Goal: Task Accomplishment & Management: Manage account settings

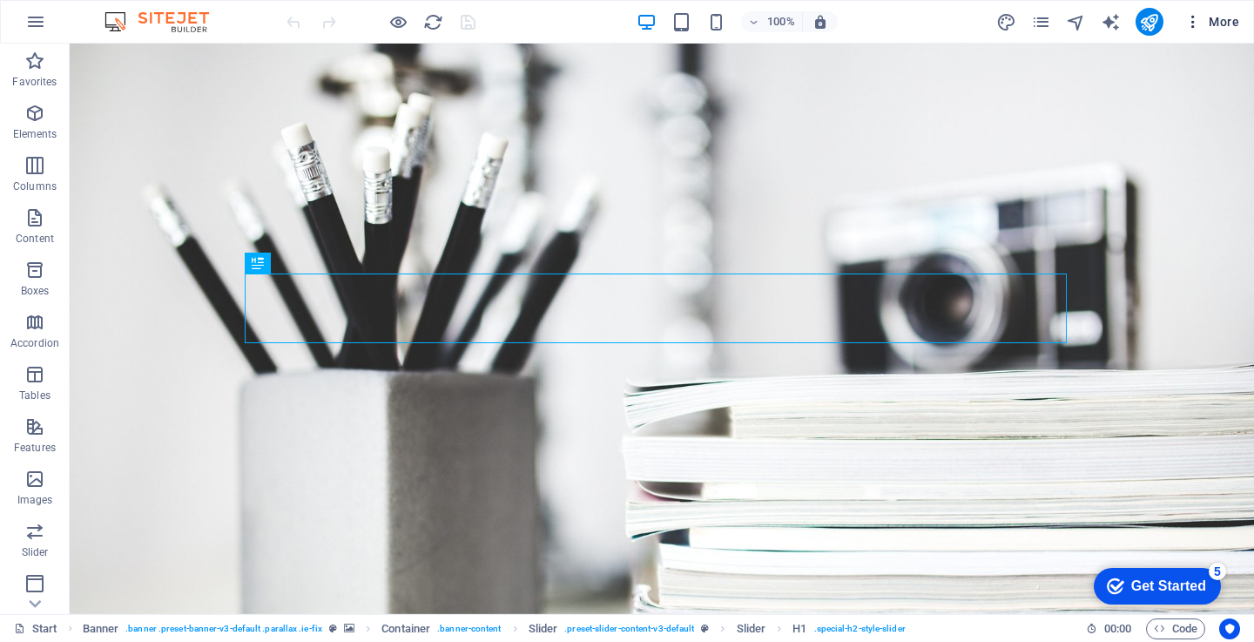
click at [1191, 20] on icon "button" at bounding box center [1192, 21] width 17 height 17
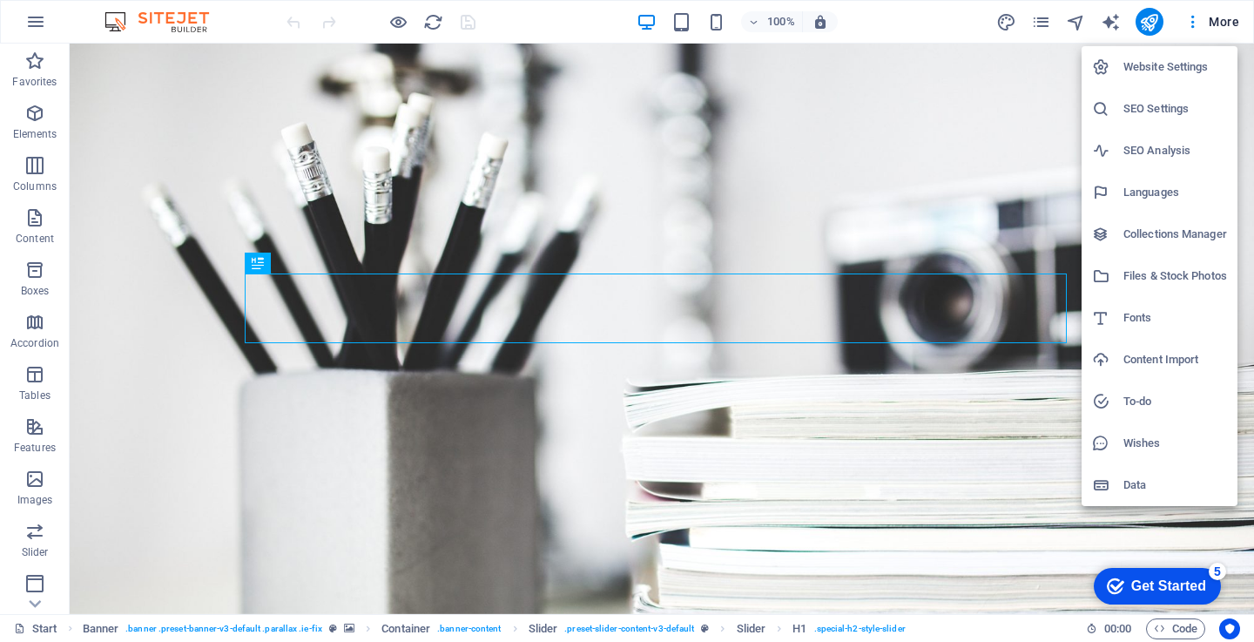
click at [1204, 15] on div at bounding box center [627, 321] width 1254 height 642
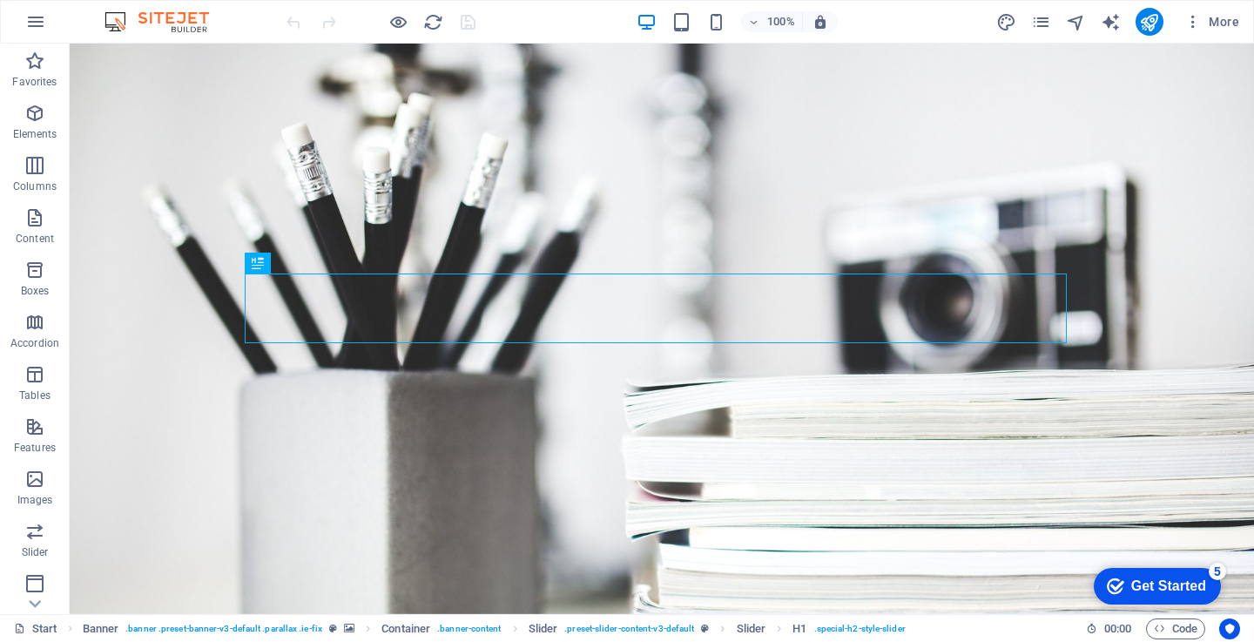
click at [1221, 16] on span "More" at bounding box center [1211, 21] width 55 height 17
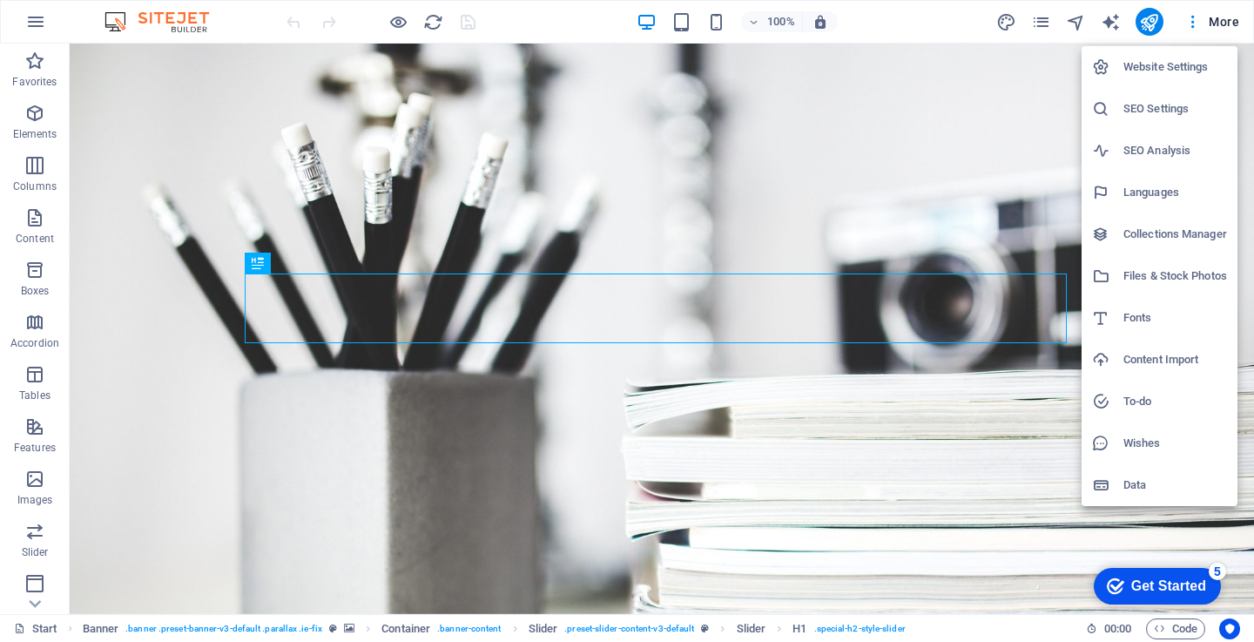
click at [1221, 16] on div at bounding box center [627, 321] width 1254 height 642
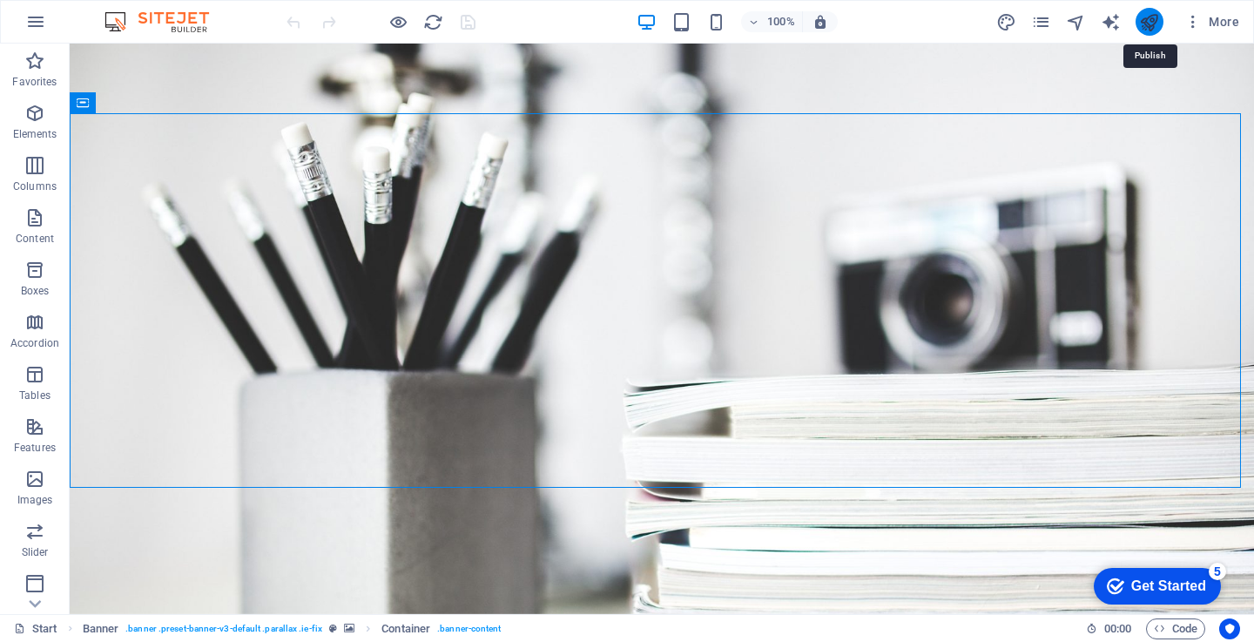
click at [1141, 22] on icon "publish" at bounding box center [1149, 22] width 20 height 20
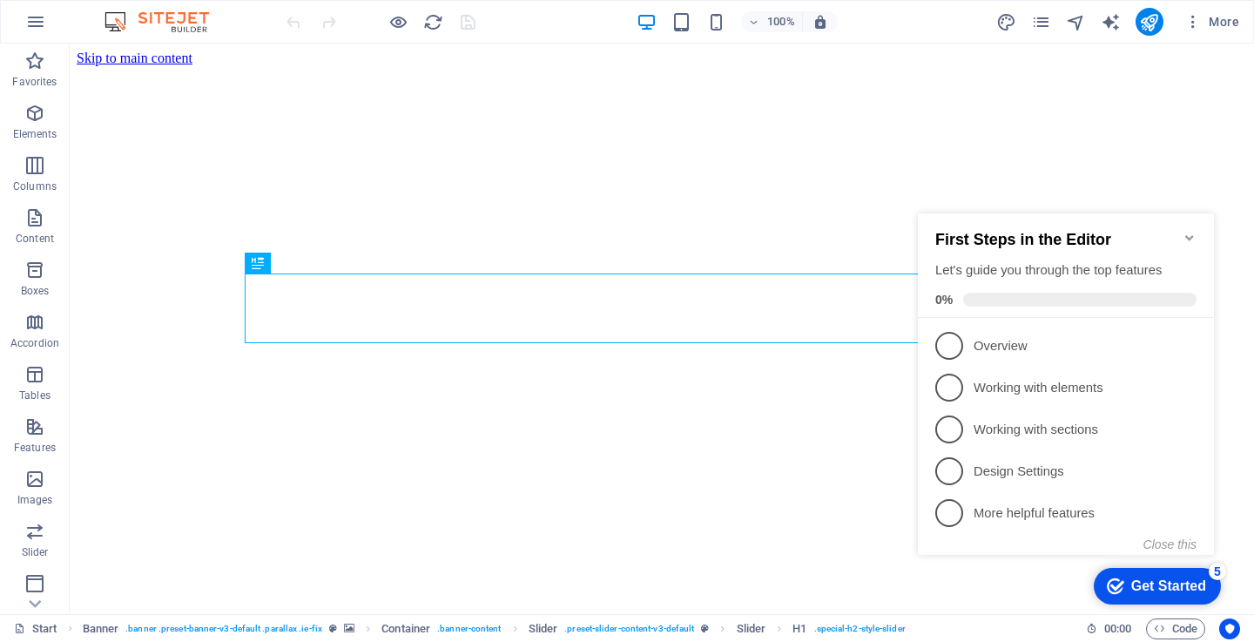
click at [1181, 231] on h2 "First Steps in the Editor" at bounding box center [1065, 240] width 261 height 18
click at [1185, 231] on icon "Minimize checklist" at bounding box center [1190, 238] width 14 height 14
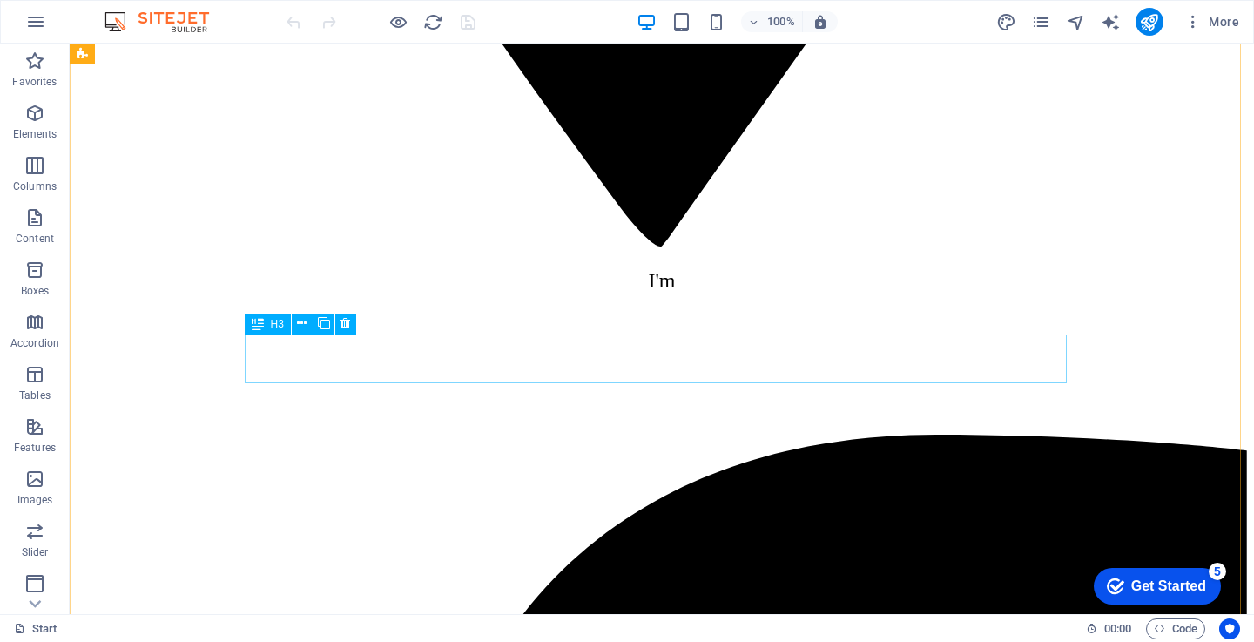
scroll to position [3145, 0]
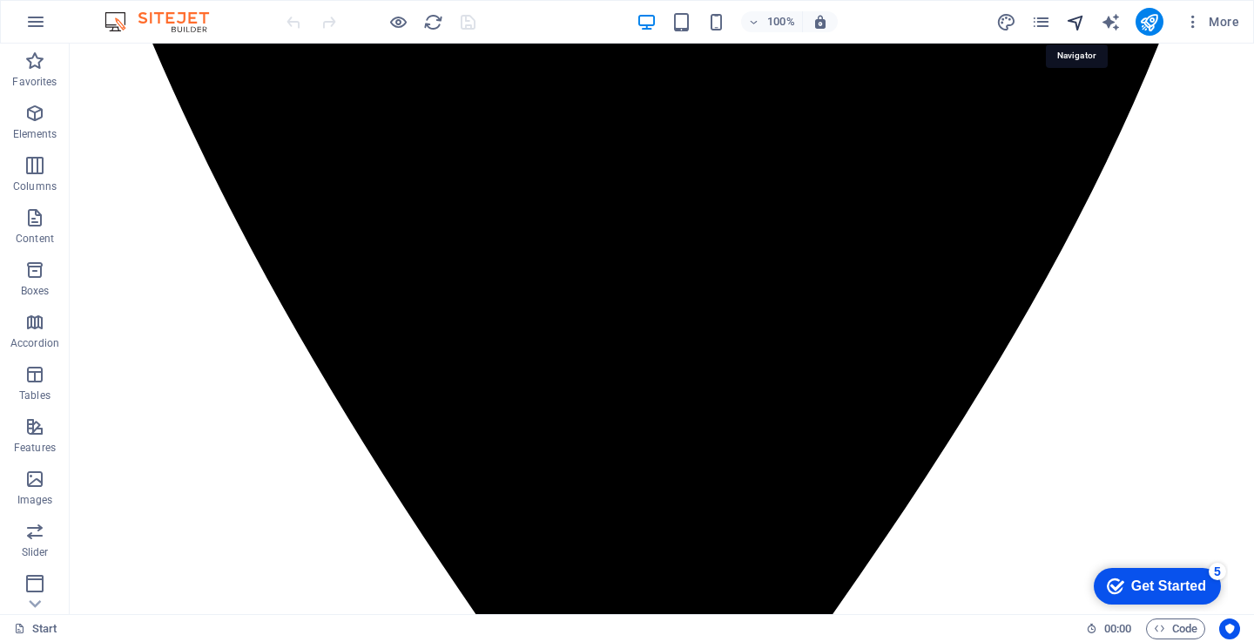
click at [1077, 24] on icon "navigator" at bounding box center [1076, 22] width 20 height 20
click at [1078, 19] on icon "navigator" at bounding box center [1076, 22] width 20 height 20
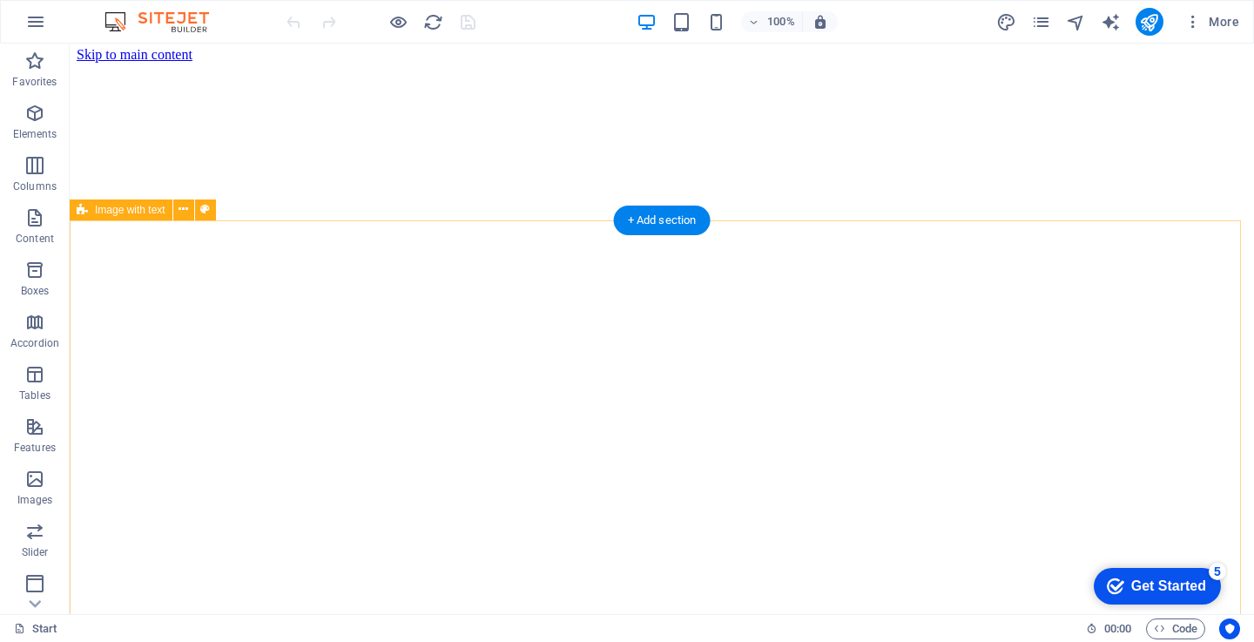
scroll to position [0, 0]
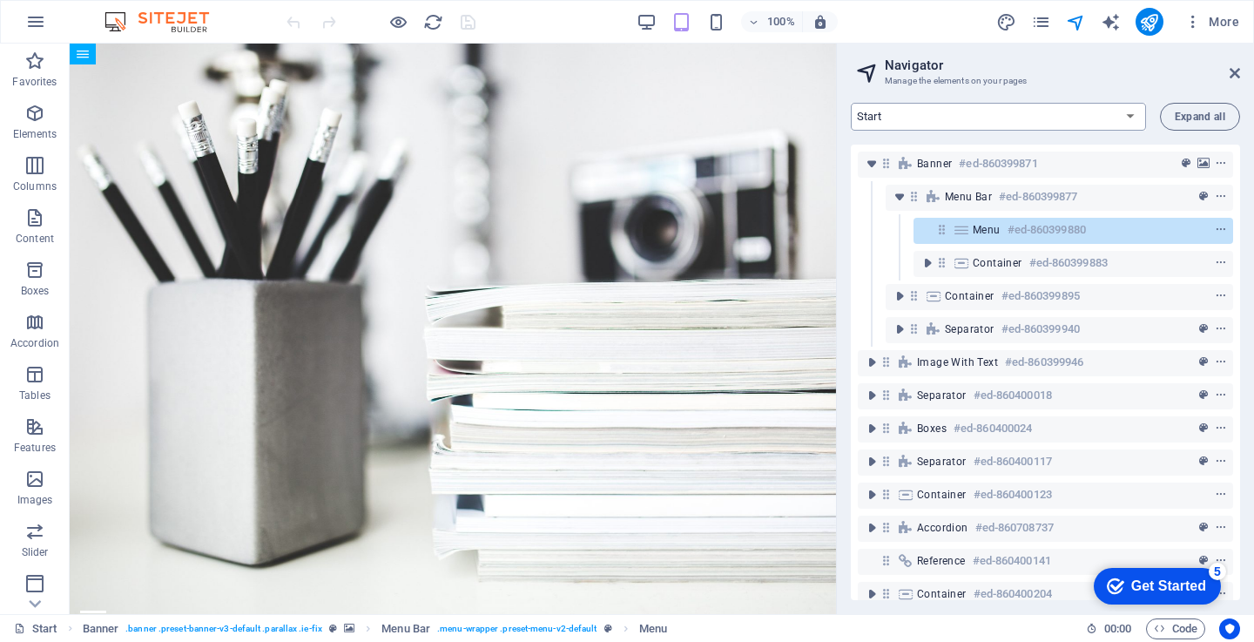
click at [941, 125] on select "Start Subpage Legal Notice Privacy" at bounding box center [998, 117] width 295 height 28
click at [851, 103] on select "Start Subpage Legal Notice Privacy" at bounding box center [998, 117] width 295 height 28
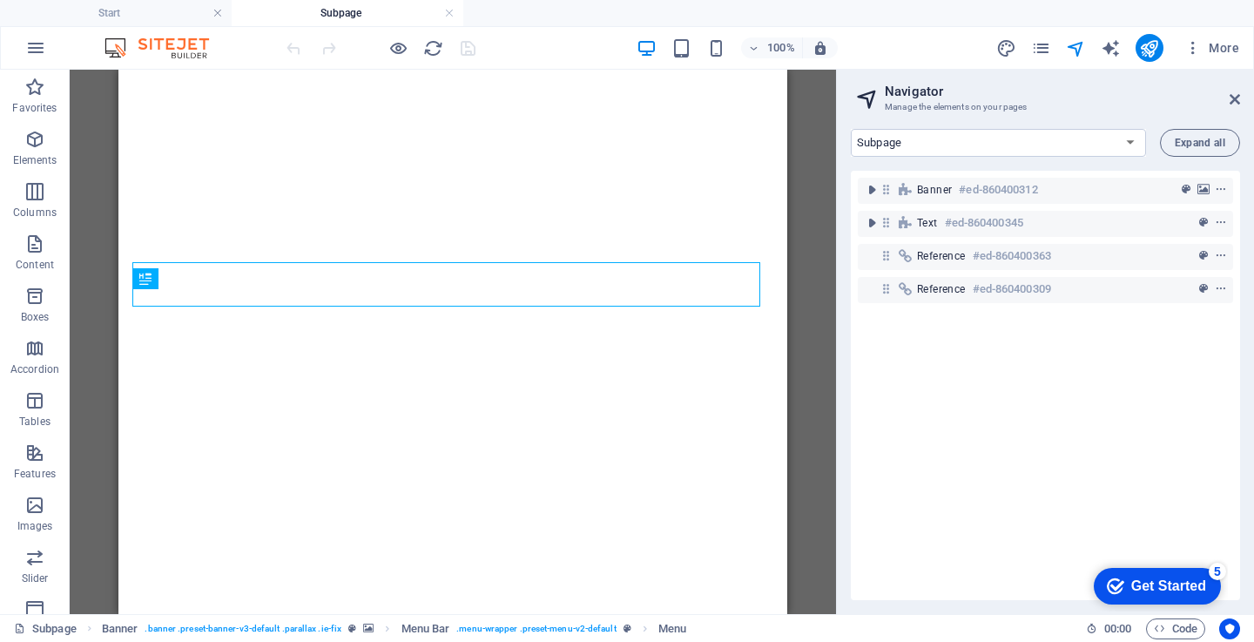
click at [1105, 107] on h3 "Manage the elements on your pages" at bounding box center [1045, 107] width 320 height 16
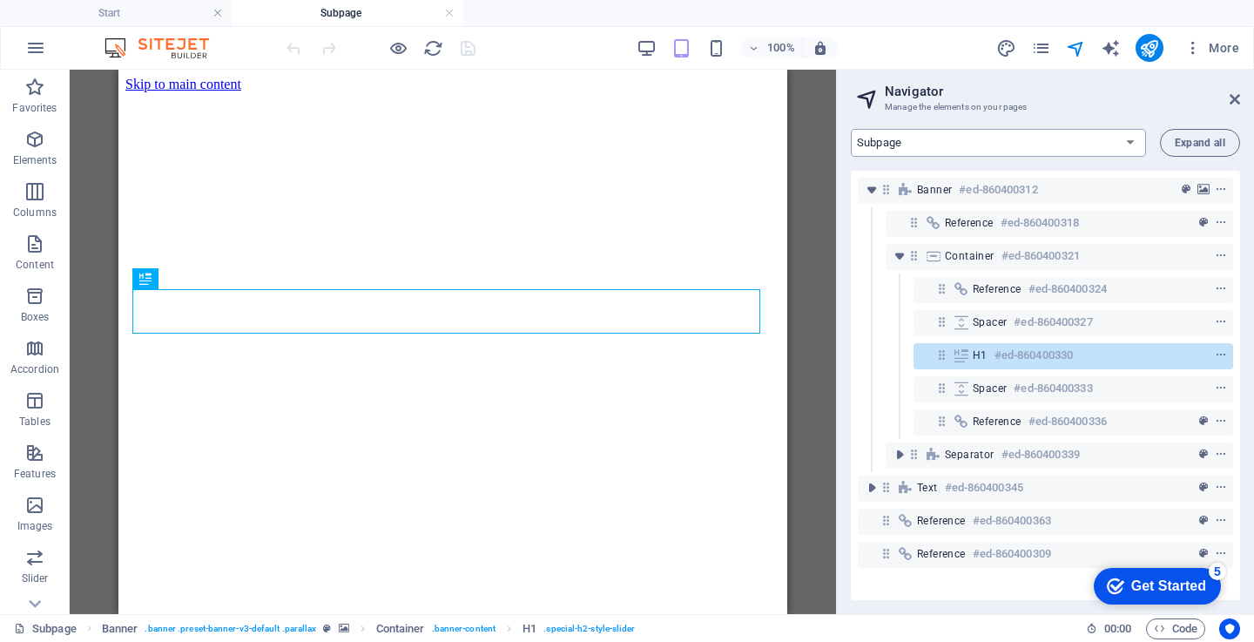
click at [983, 146] on select "Start Subpage Legal Notice Privacy" at bounding box center [998, 143] width 295 height 28
select select "16432497-en"
click at [851, 129] on select "Start Subpage Legal Notice Privacy" at bounding box center [998, 143] width 295 height 28
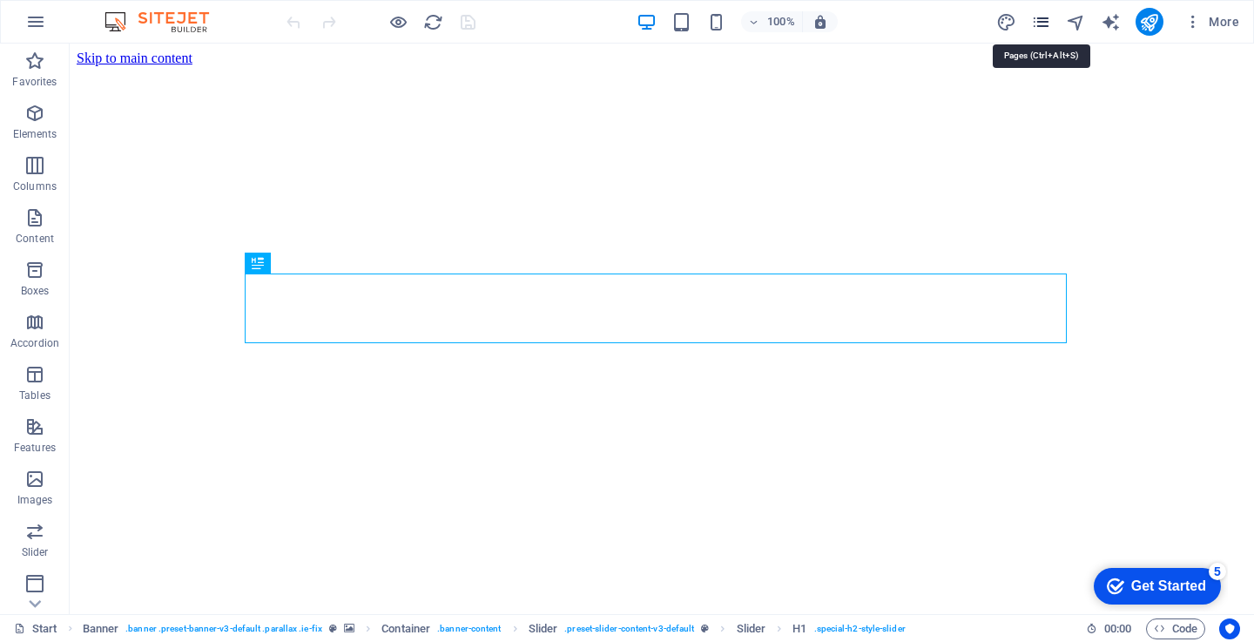
click at [1039, 21] on icon "pages" at bounding box center [1041, 22] width 20 height 20
click at [1040, 24] on icon "pages" at bounding box center [1041, 22] width 20 height 20
click at [1036, 26] on icon "pages" at bounding box center [1041, 22] width 20 height 20
click at [1044, 21] on icon "pages" at bounding box center [1041, 22] width 20 height 20
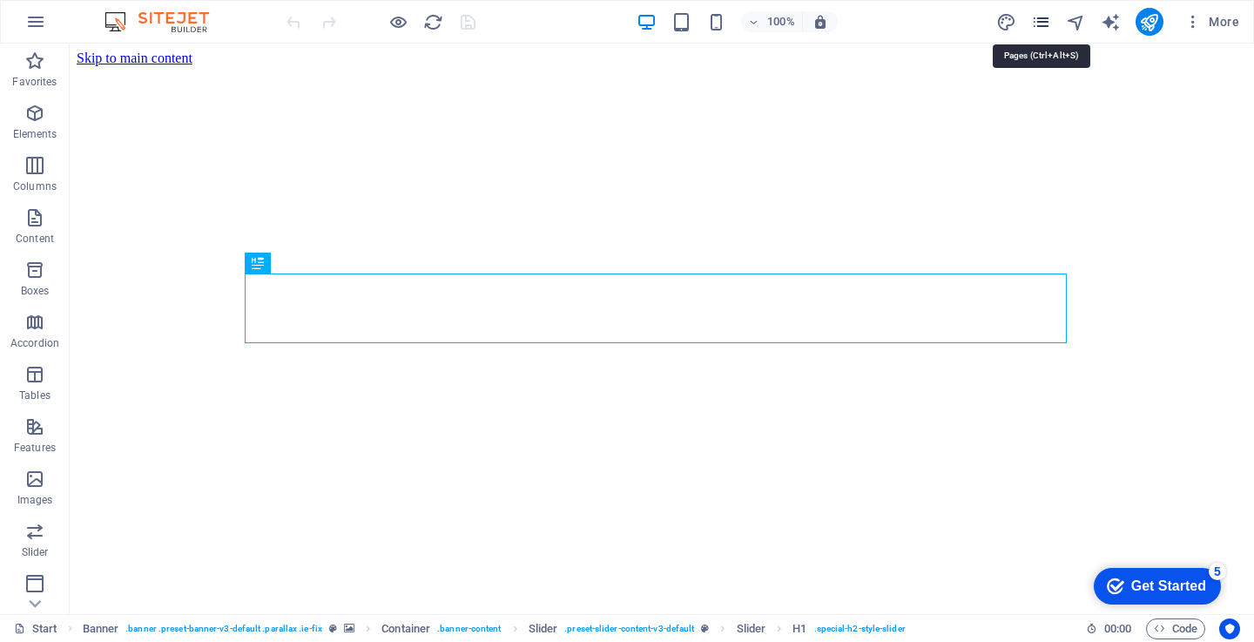
click at [1044, 21] on icon "pages" at bounding box center [1041, 22] width 20 height 20
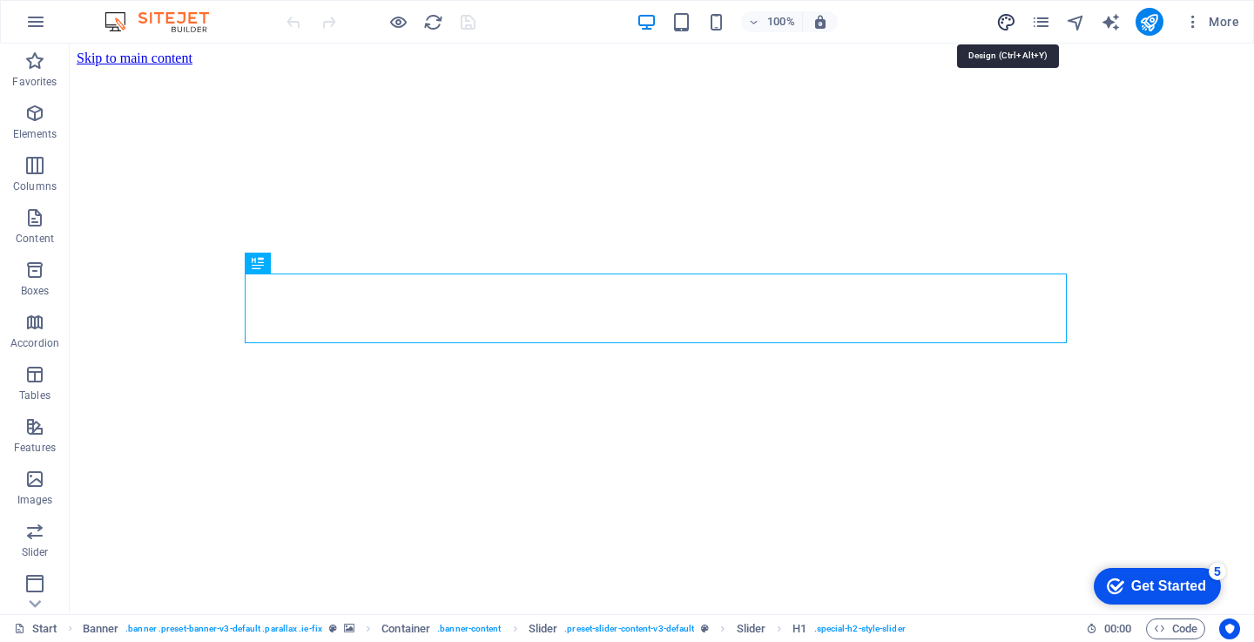
click at [1007, 23] on icon "design" at bounding box center [1006, 22] width 20 height 20
select select "px"
select select "300"
select select "px"
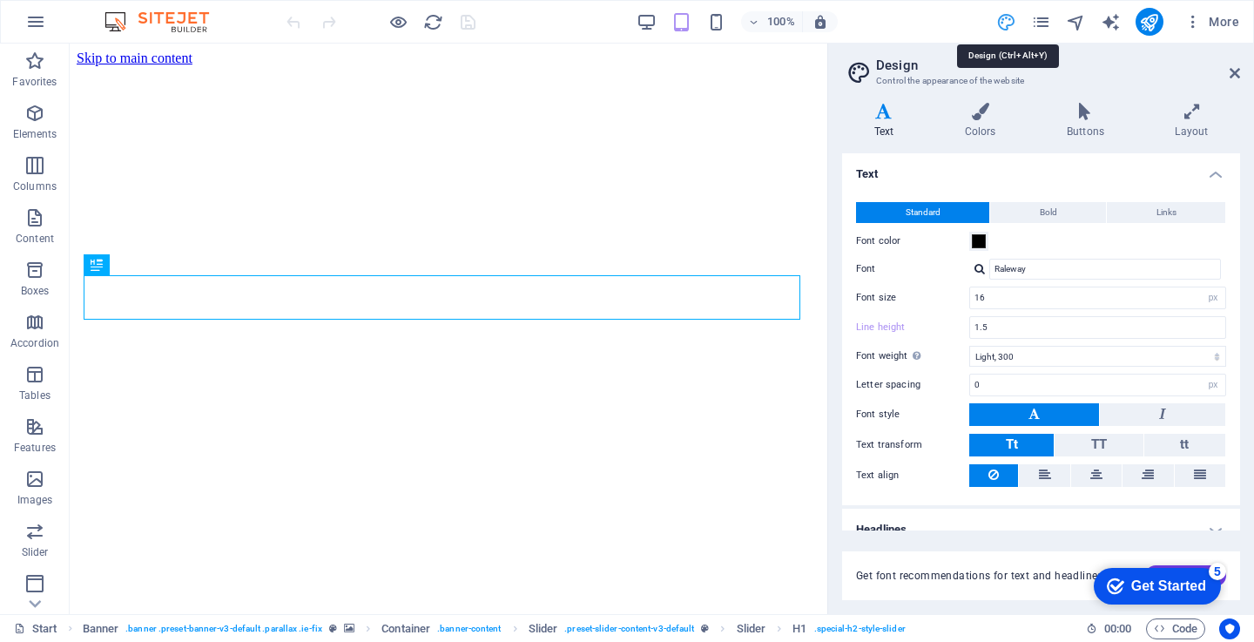
click at [1015, 29] on icon "design" at bounding box center [1006, 22] width 20 height 20
click at [1015, 27] on icon "design" at bounding box center [1006, 22] width 20 height 20
drag, startPoint x: 1238, startPoint y: 80, endPoint x: 1164, endPoint y: 36, distance: 86.3
click at [1238, 80] on link at bounding box center [1235, 73] width 10 height 15
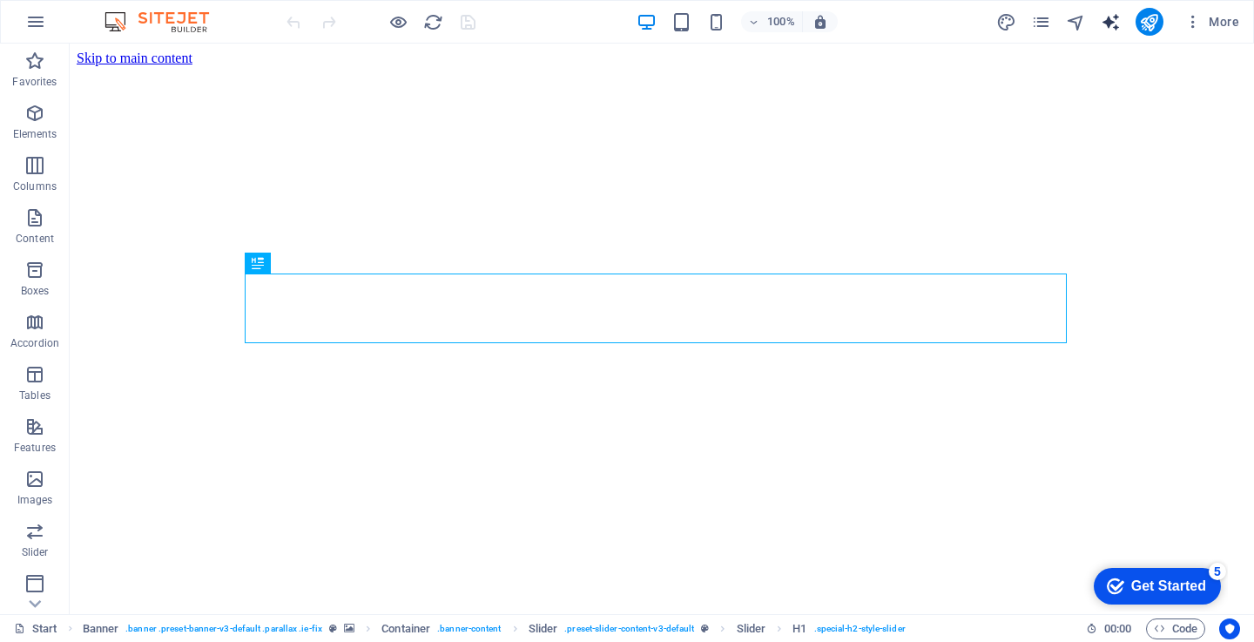
click at [1112, 22] on icon "text_generator" at bounding box center [1111, 22] width 20 height 20
select select "English"
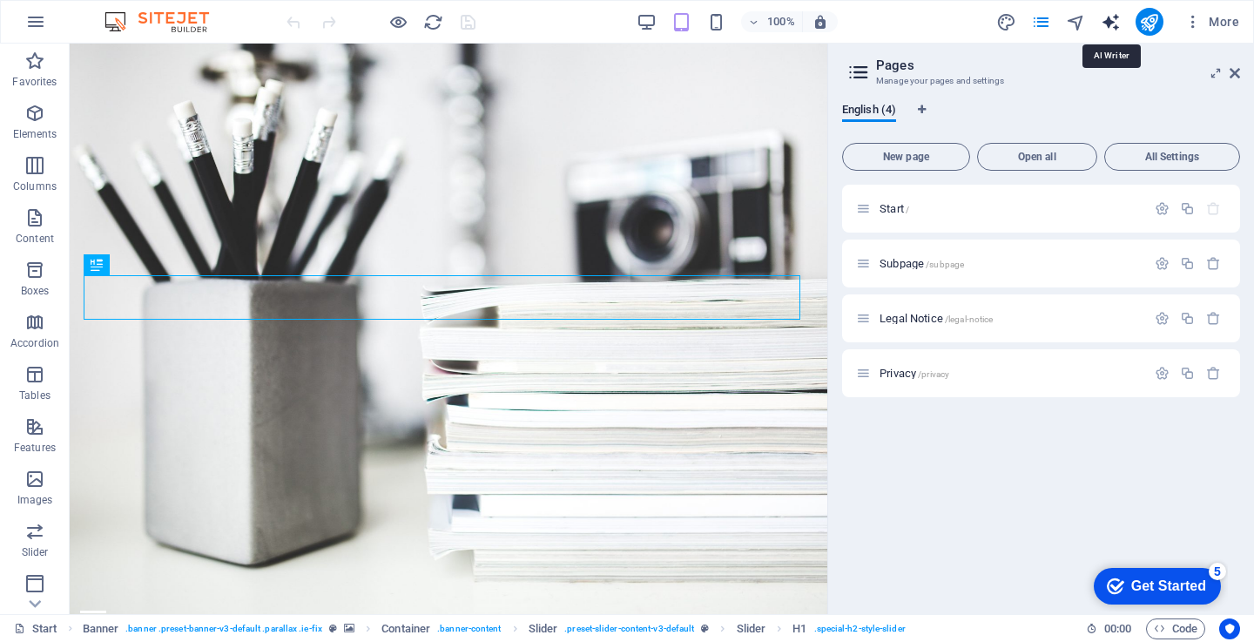
click at [1110, 29] on icon "text_generator" at bounding box center [1111, 22] width 20 height 20
select select "English"
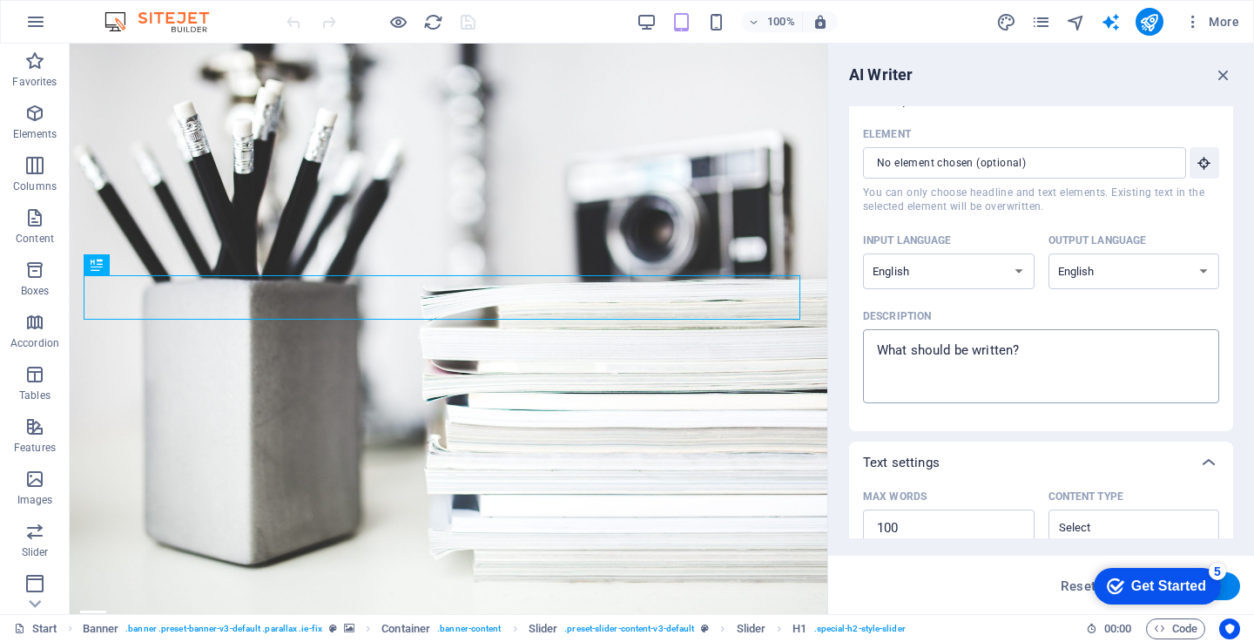
scroll to position [17, 0]
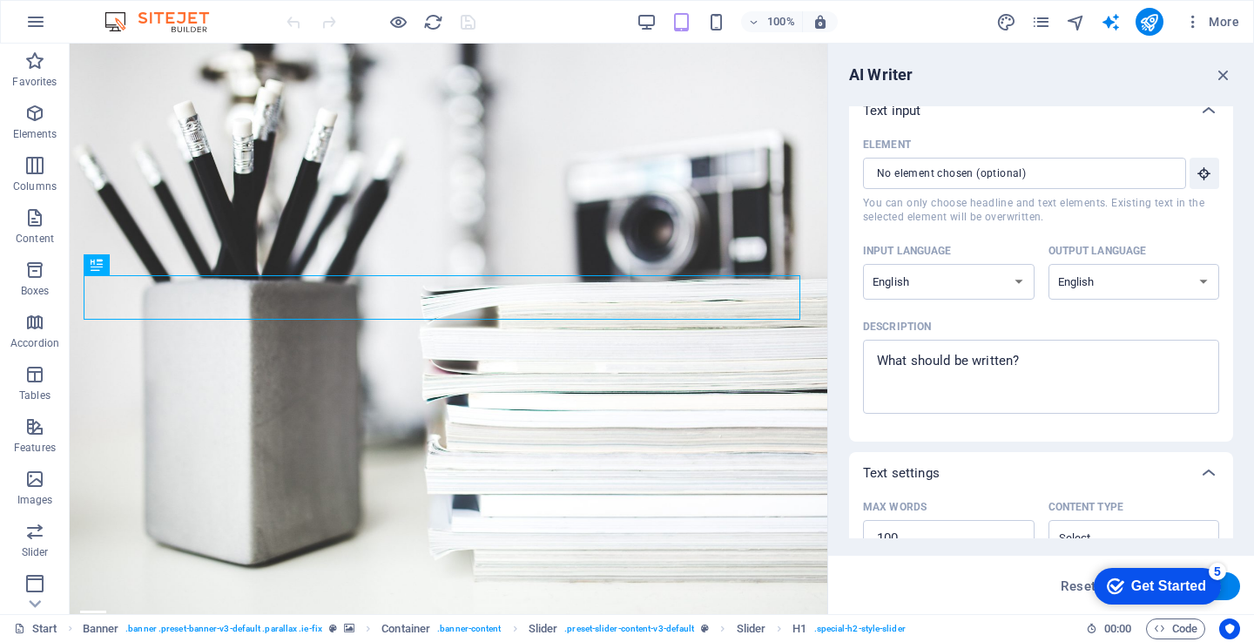
click at [984, 198] on span "You can only choose headline and text elements. Existing text in the selected e…" at bounding box center [1041, 210] width 356 height 28
click at [984, 189] on input "Element ​ You can only choose headline and text elements. Existing text in the …" at bounding box center [1018, 173] width 311 height 31
click at [1067, 174] on input "Element ​ You can only choose headline and text elements. Existing text in the …" at bounding box center [1018, 173] width 311 height 31
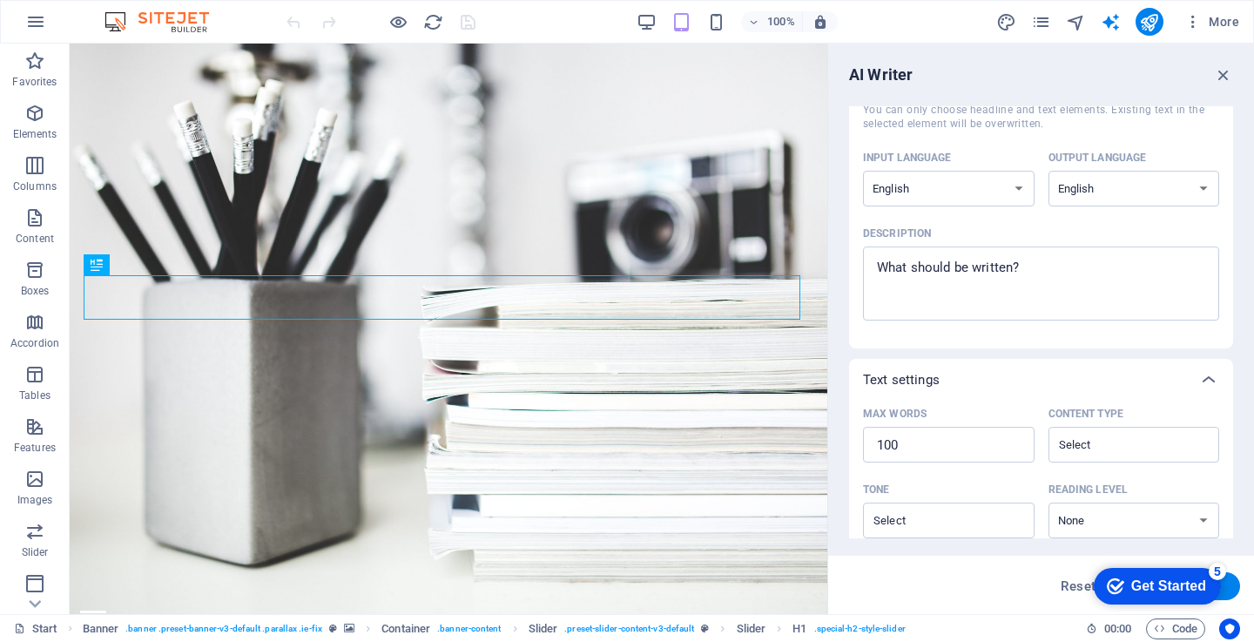
scroll to position [0, 0]
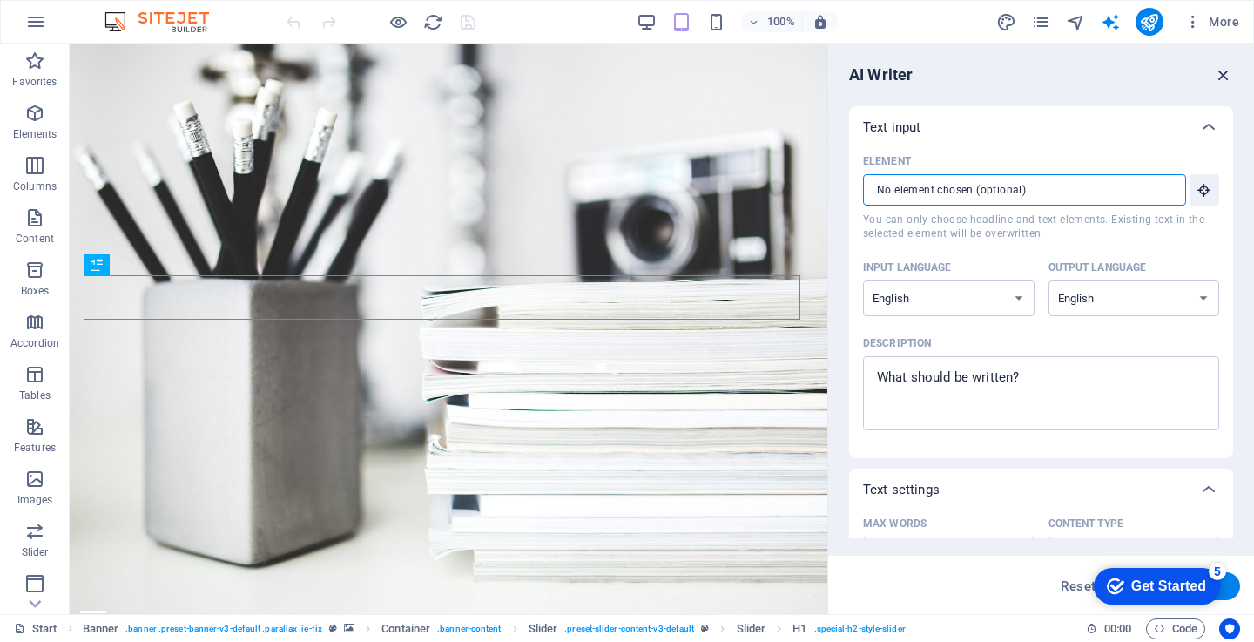
click at [1228, 77] on icon "button" at bounding box center [1223, 74] width 19 height 19
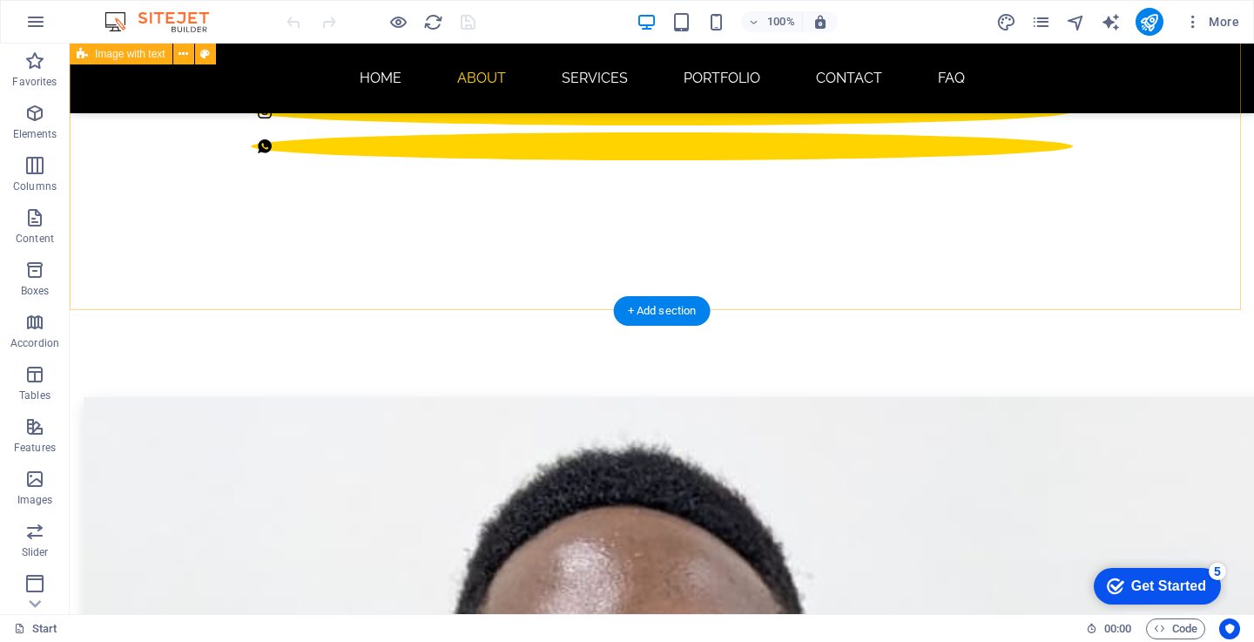
scroll to position [784, 0]
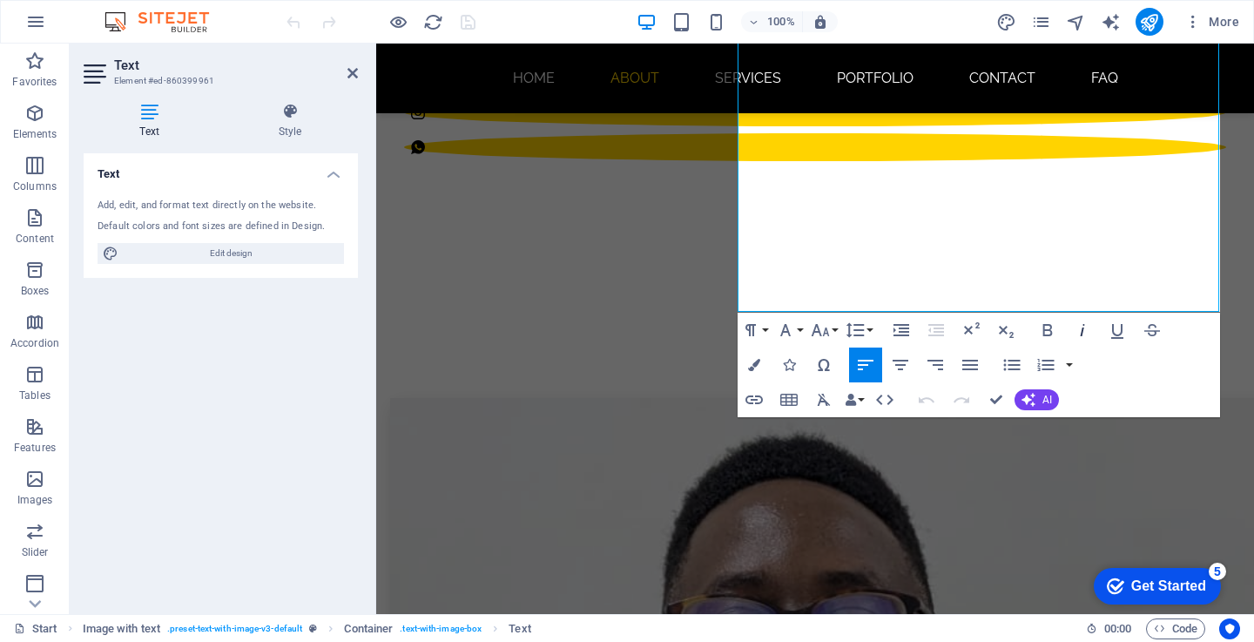
scroll to position [904, 0]
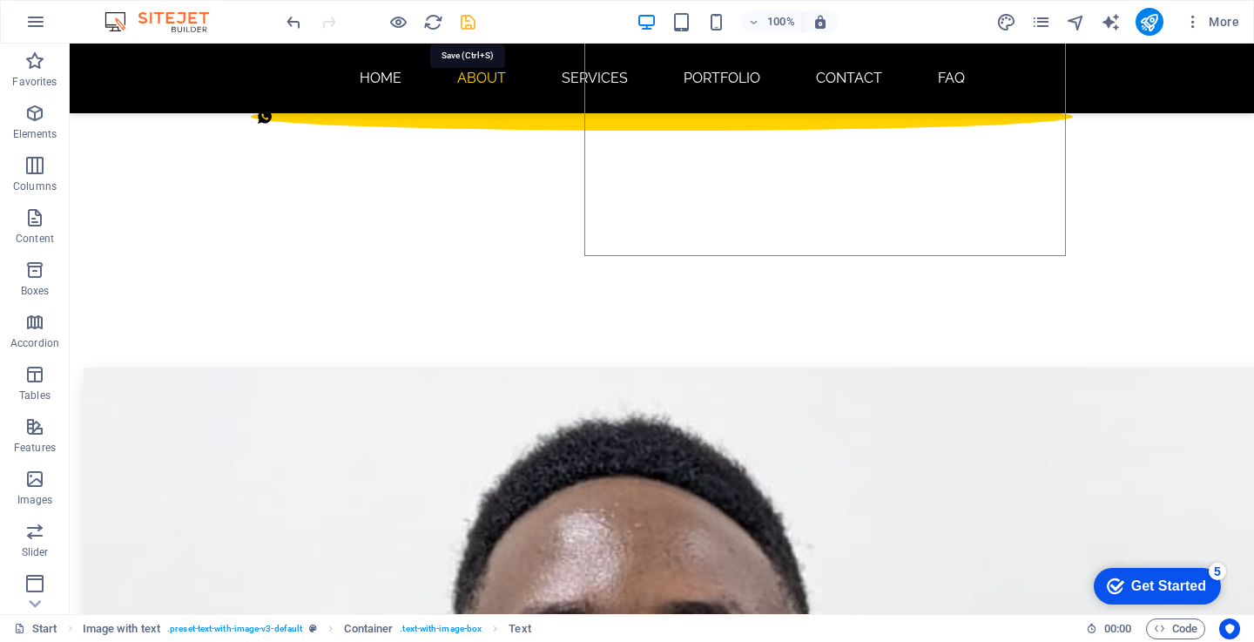
click at [466, 20] on icon "save" at bounding box center [468, 22] width 20 height 20
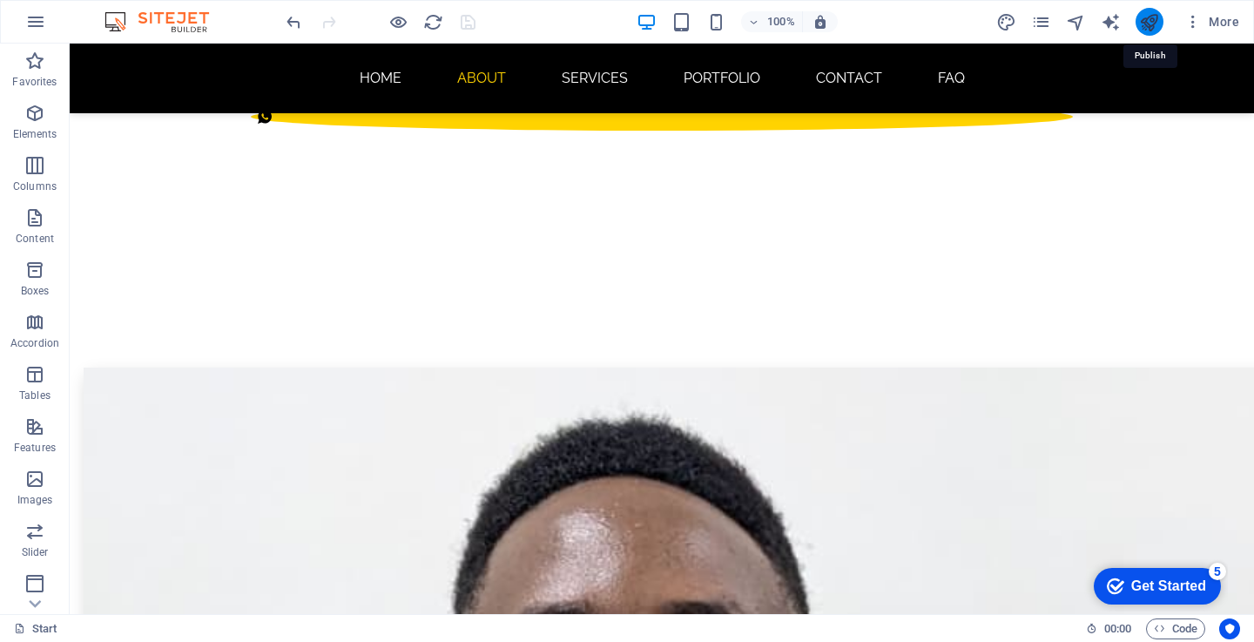
click at [1150, 23] on icon "publish" at bounding box center [1149, 22] width 20 height 20
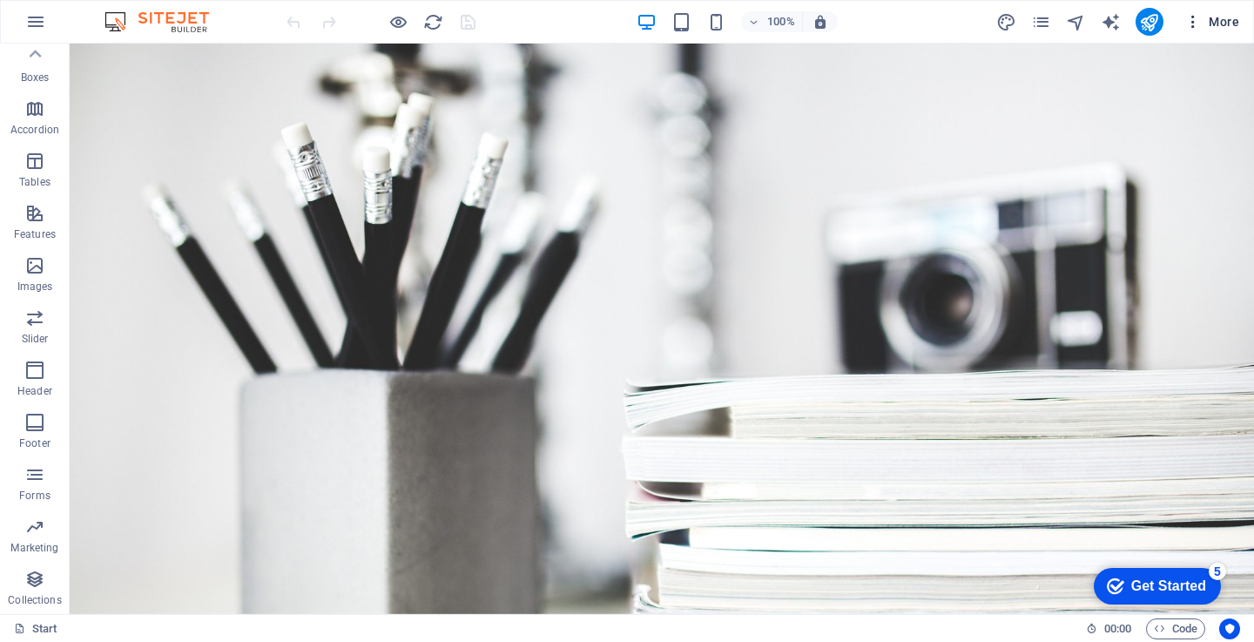
click at [1203, 22] on span "More" at bounding box center [1211, 21] width 55 height 17
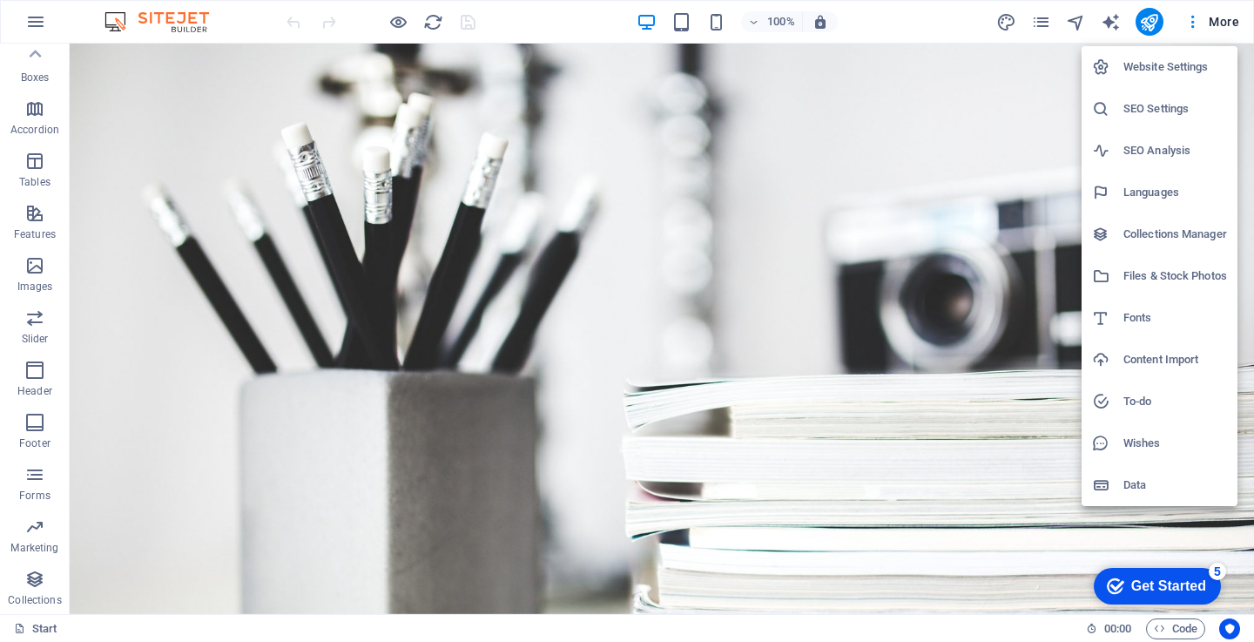
click at [1132, 71] on h6 "Website Settings" at bounding box center [1175, 67] width 104 height 21
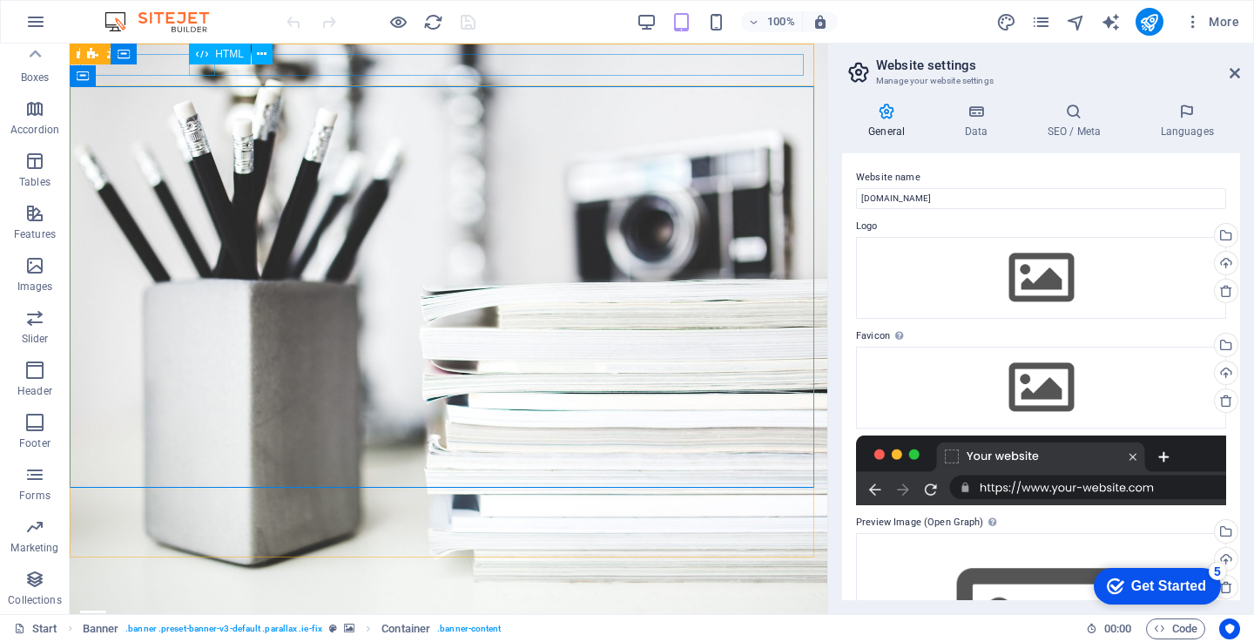
click at [202, 62] on icon at bounding box center [202, 54] width 12 height 21
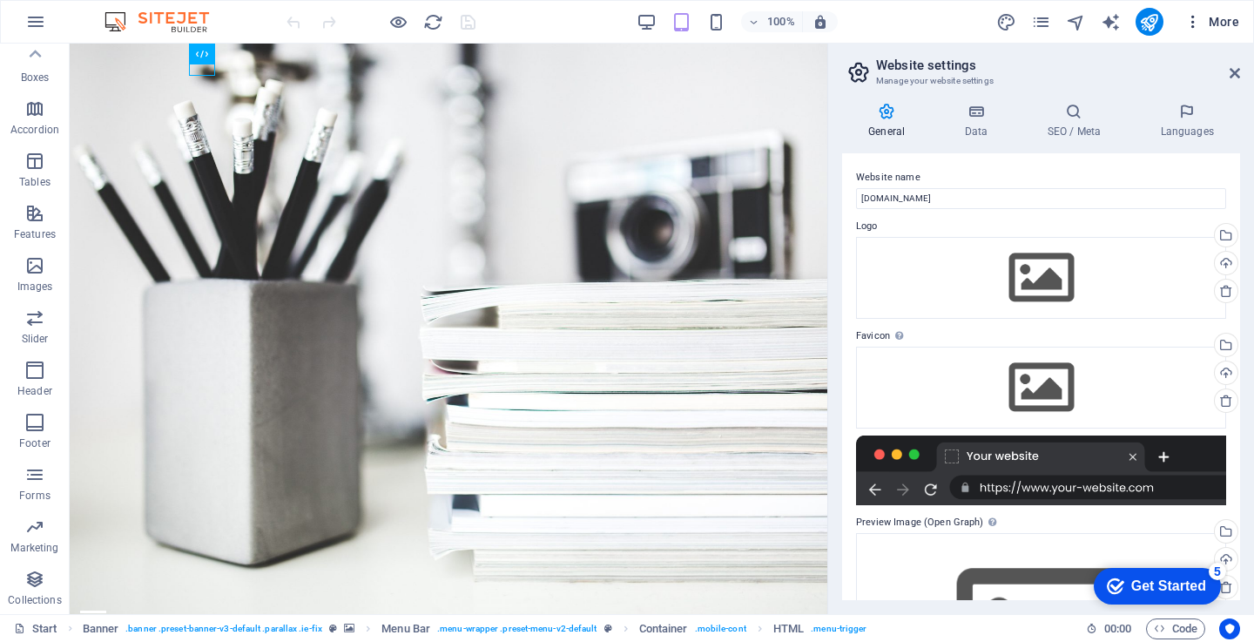
click at [1221, 24] on span "More" at bounding box center [1211, 21] width 55 height 17
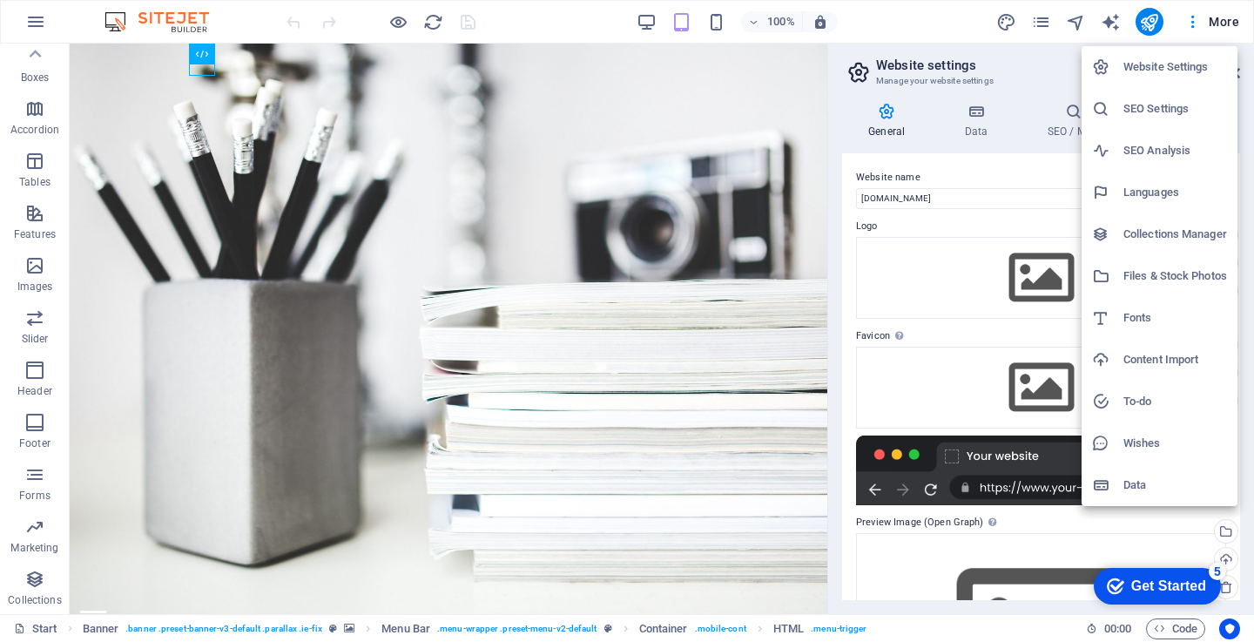
click at [214, 18] on div at bounding box center [627, 321] width 1254 height 642
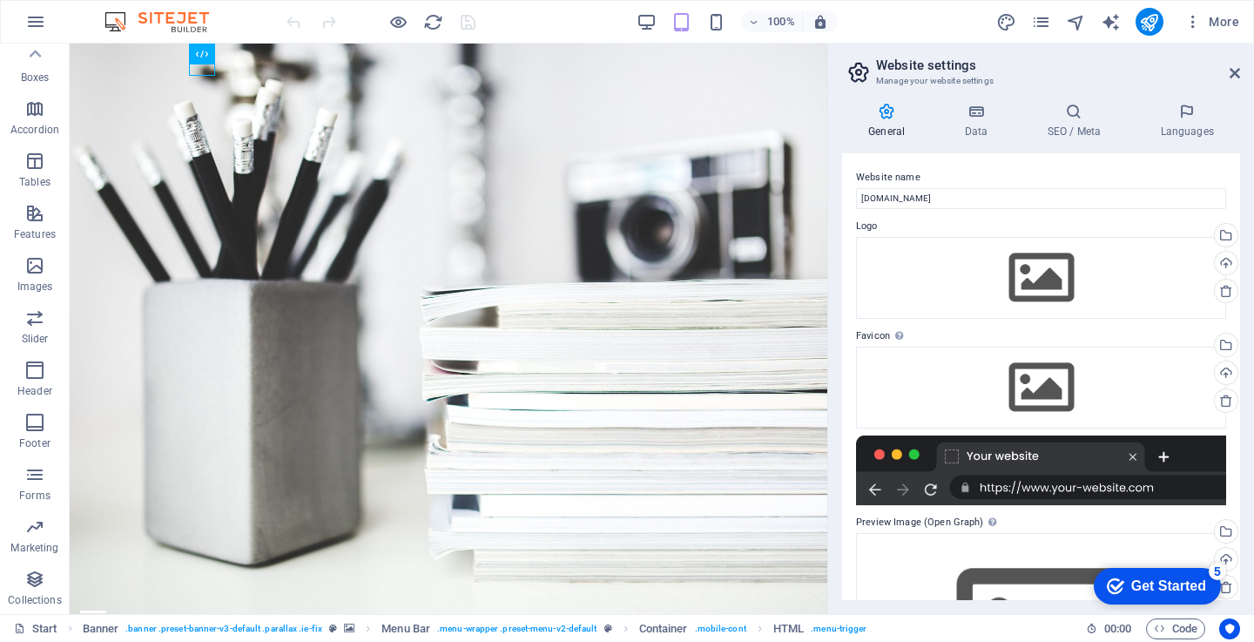
click at [213, 30] on img at bounding box center [165, 21] width 131 height 21
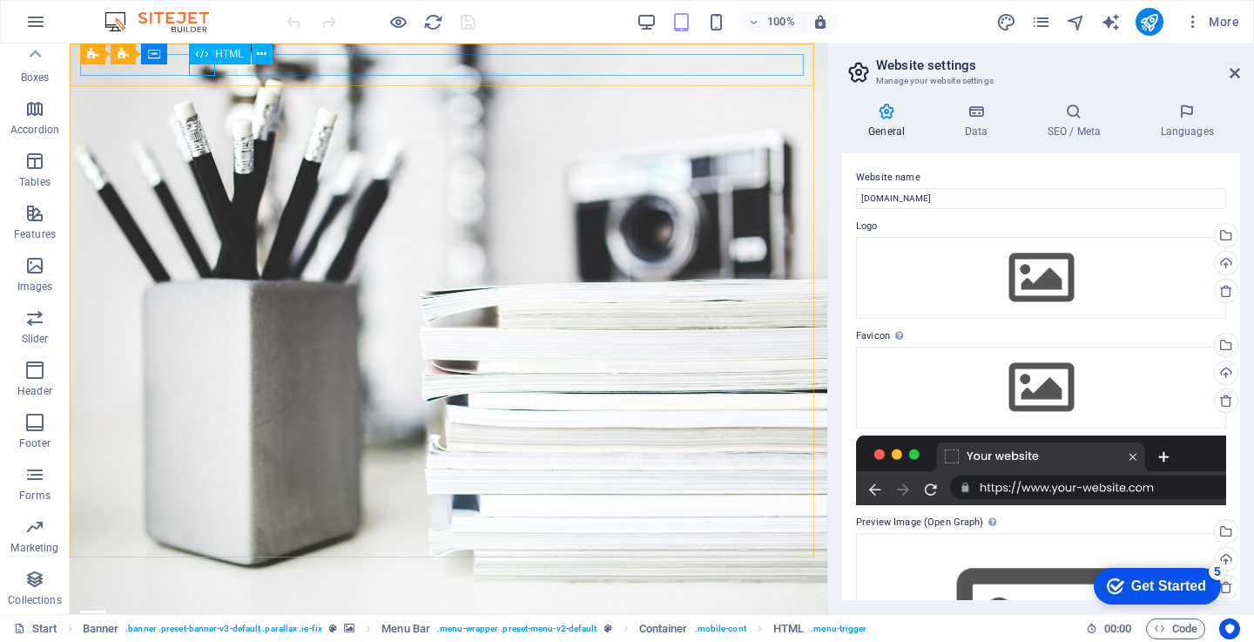
click at [197, 50] on icon at bounding box center [202, 54] width 12 height 21
click at [216, 59] on span "HTML" at bounding box center [229, 54] width 29 height 10
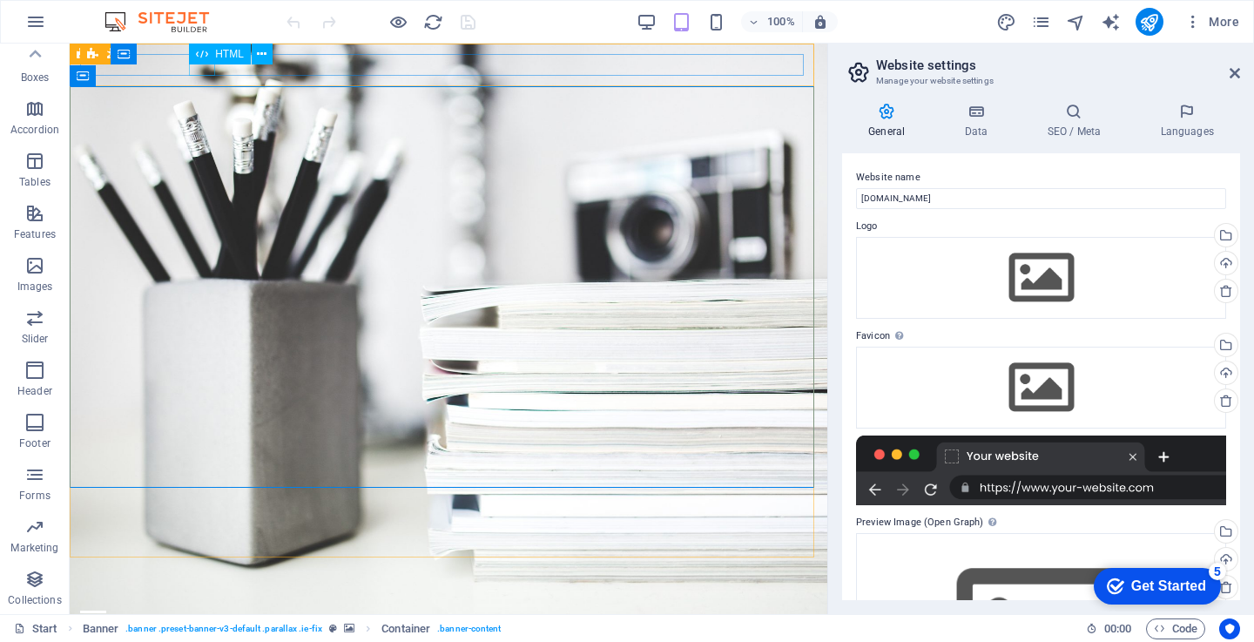
click at [230, 50] on span "HTML" at bounding box center [229, 54] width 29 height 10
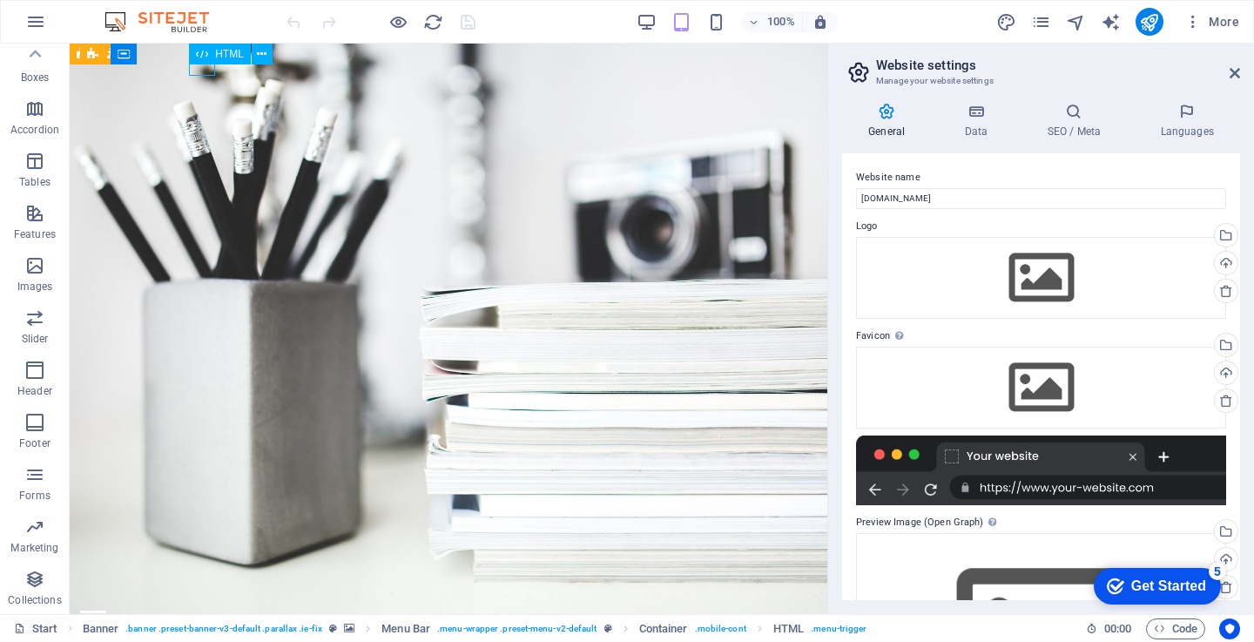
click at [230, 50] on span "HTML" at bounding box center [229, 54] width 29 height 10
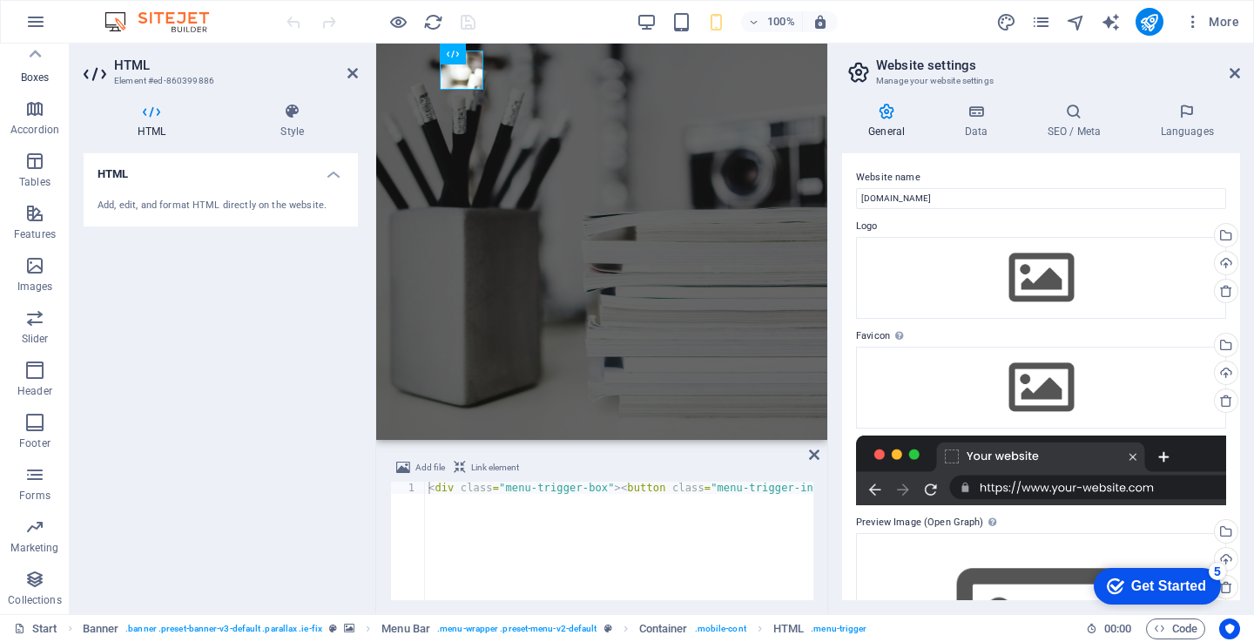
click at [40, 83] on p "Boxes" at bounding box center [35, 78] width 29 height 14
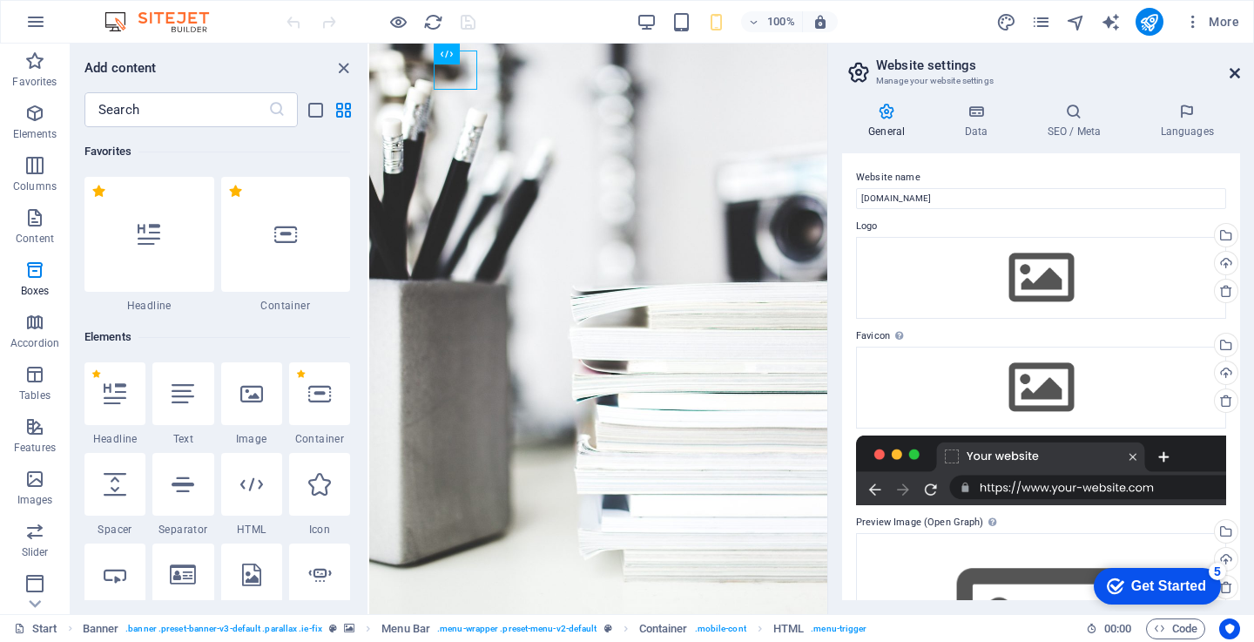
click at [1231, 70] on icon at bounding box center [1235, 73] width 10 height 14
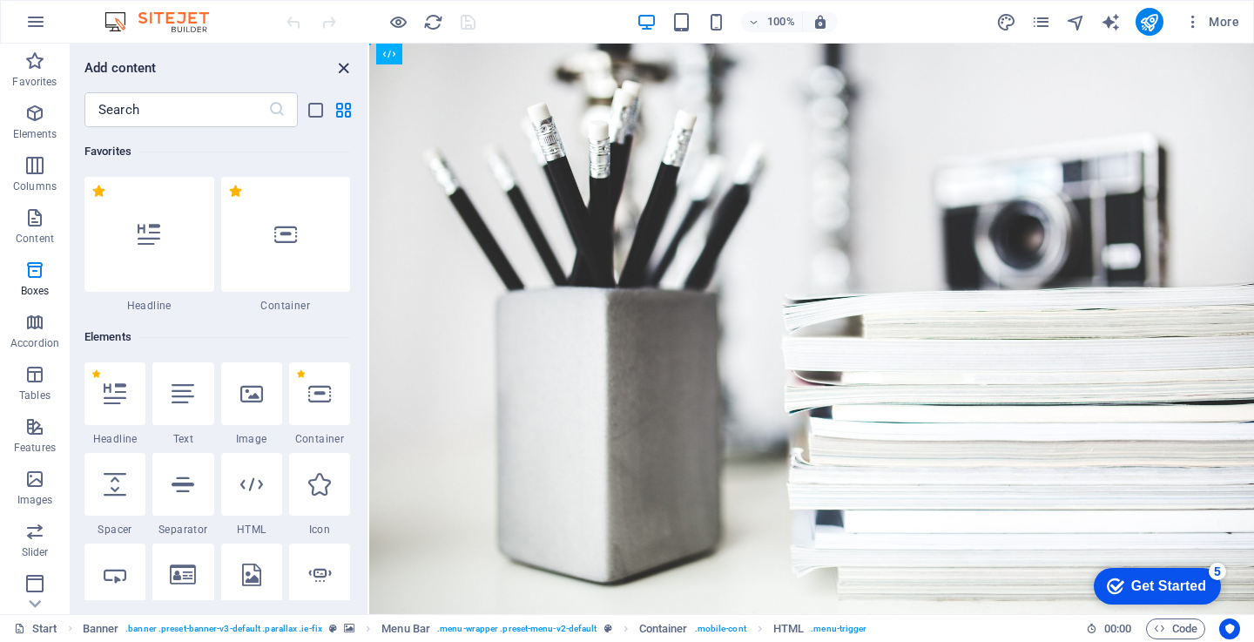
click at [341, 66] on icon "close panel" at bounding box center [344, 68] width 20 height 20
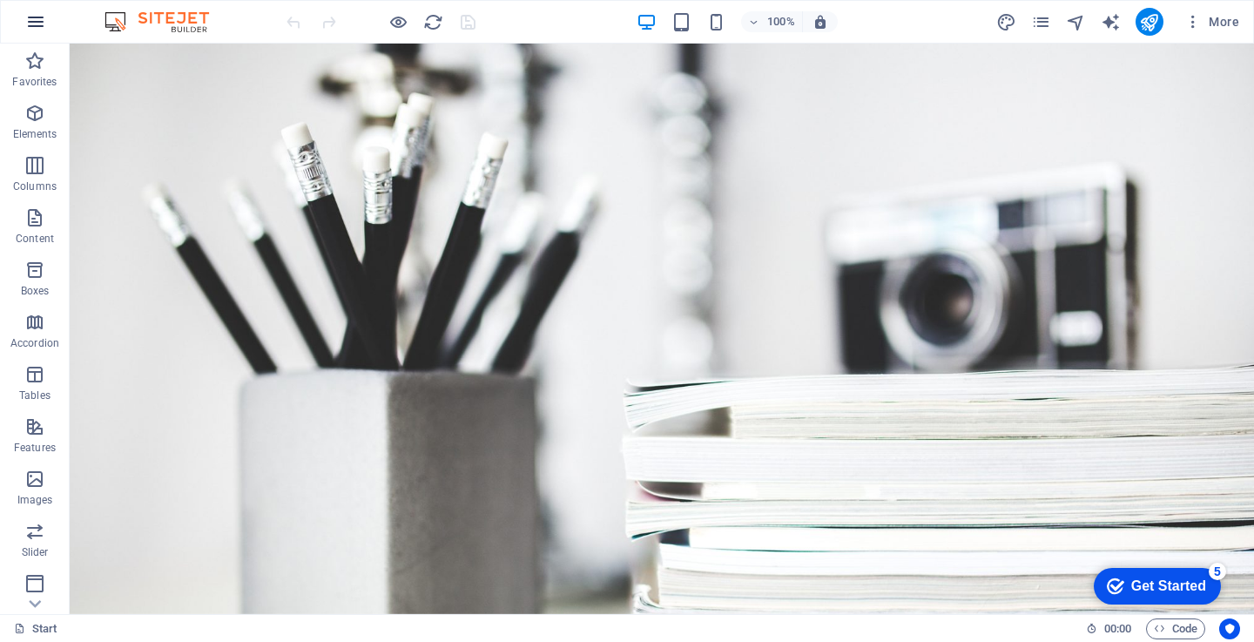
click at [27, 24] on icon "button" at bounding box center [35, 21] width 21 height 21
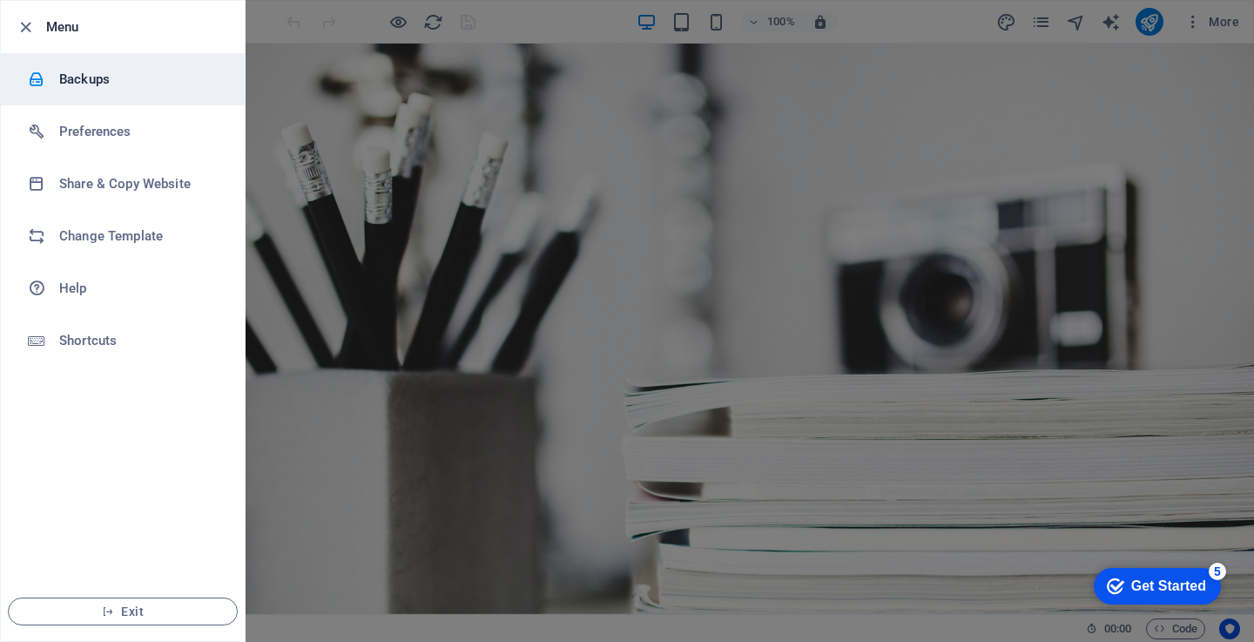
click at [125, 80] on h6 "Backups" at bounding box center [139, 79] width 161 height 21
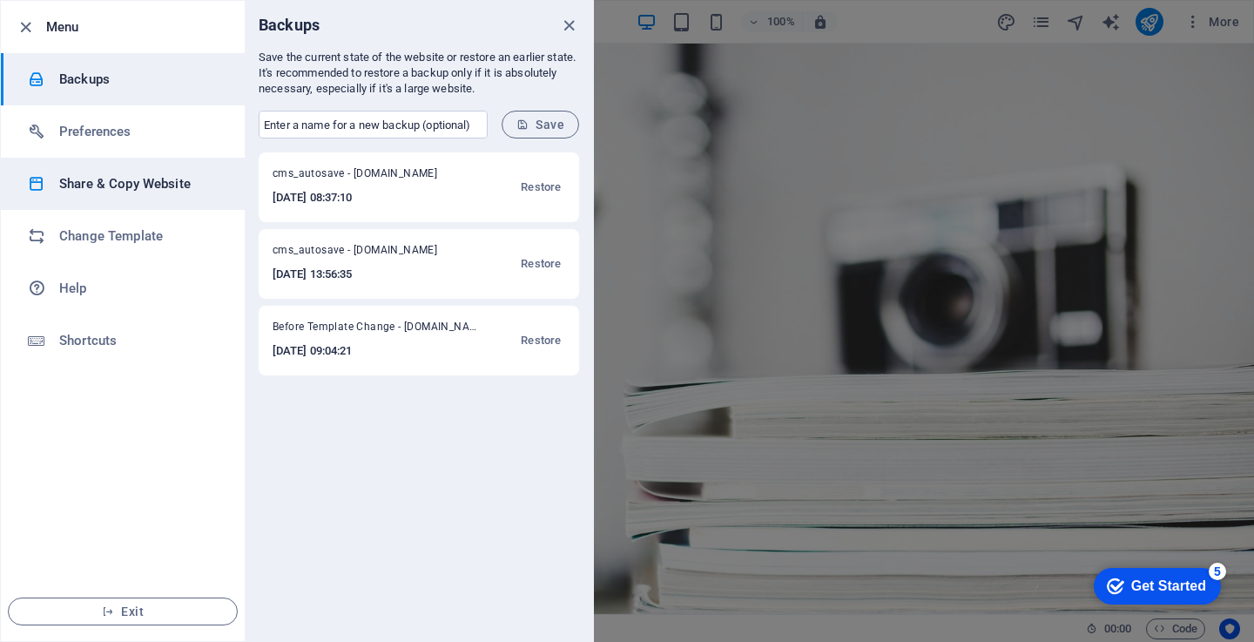
click at [142, 193] on h6 "Share & Copy Website" at bounding box center [139, 183] width 161 height 21
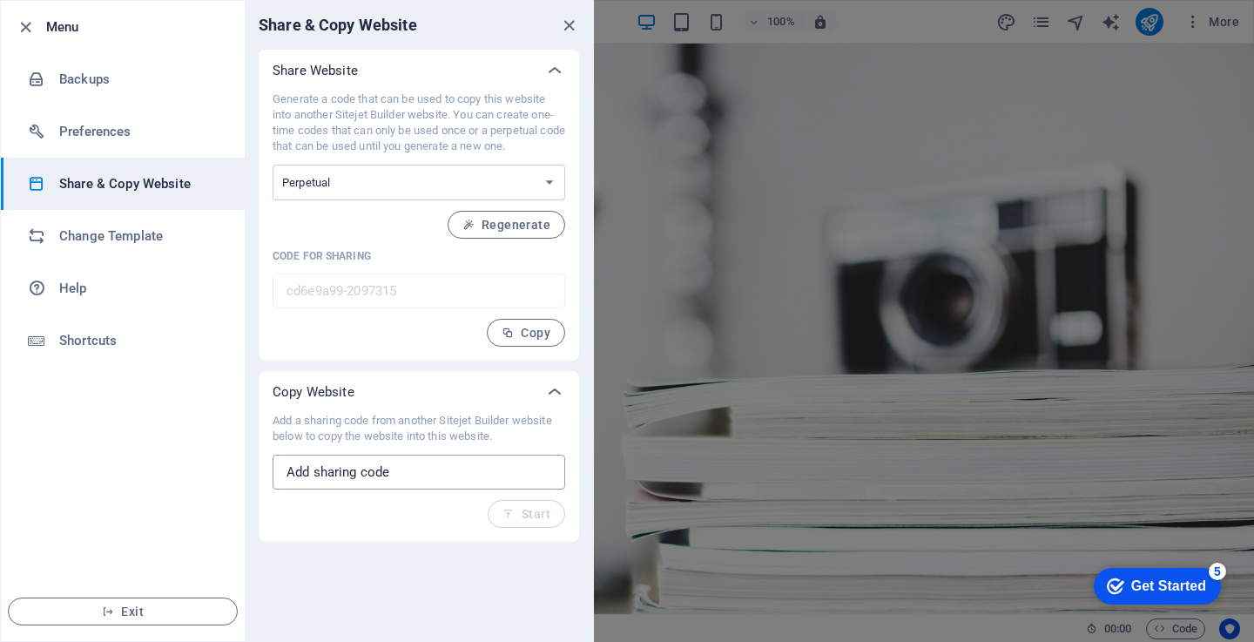
click at [347, 469] on input "text" at bounding box center [419, 472] width 293 height 35
click at [385, 179] on select "One-time Perpetual" at bounding box center [419, 183] width 293 height 36
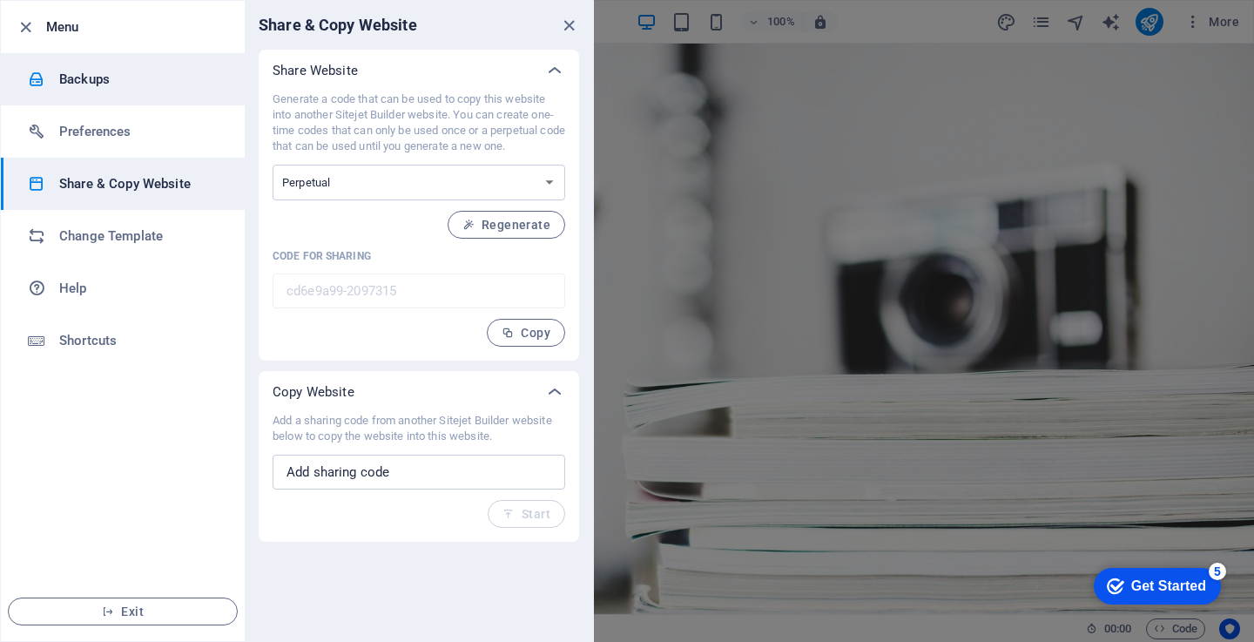
click at [138, 72] on h6 "Backups" at bounding box center [139, 79] width 161 height 21
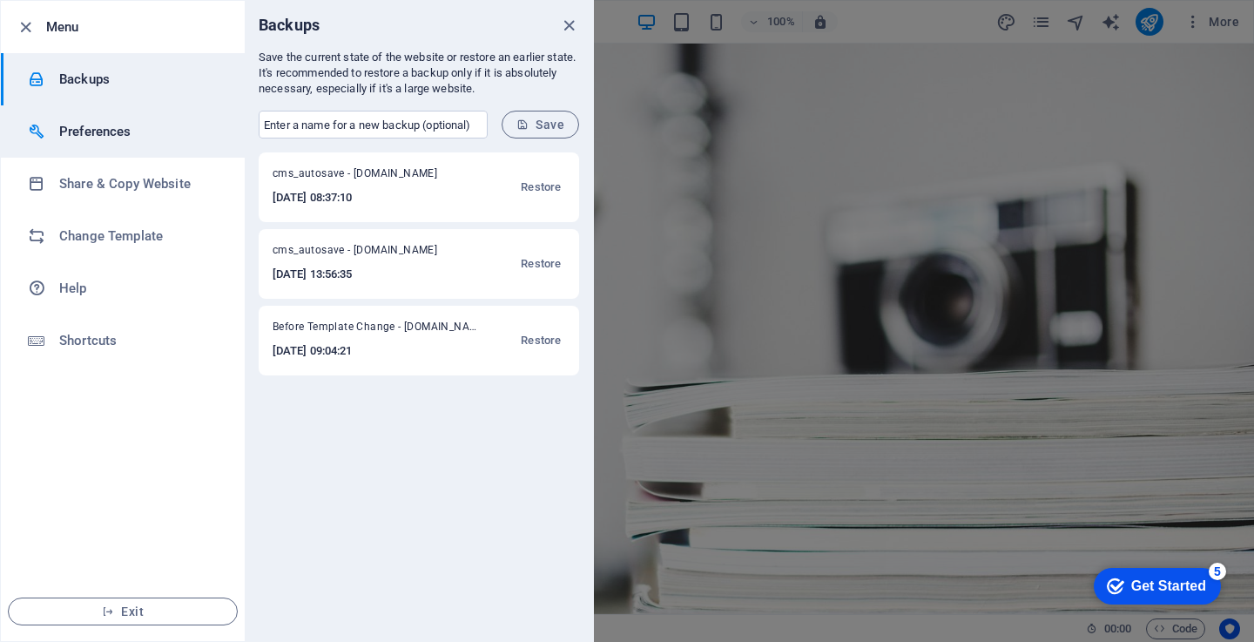
click at [171, 134] on h6 "Preferences" at bounding box center [139, 131] width 161 height 21
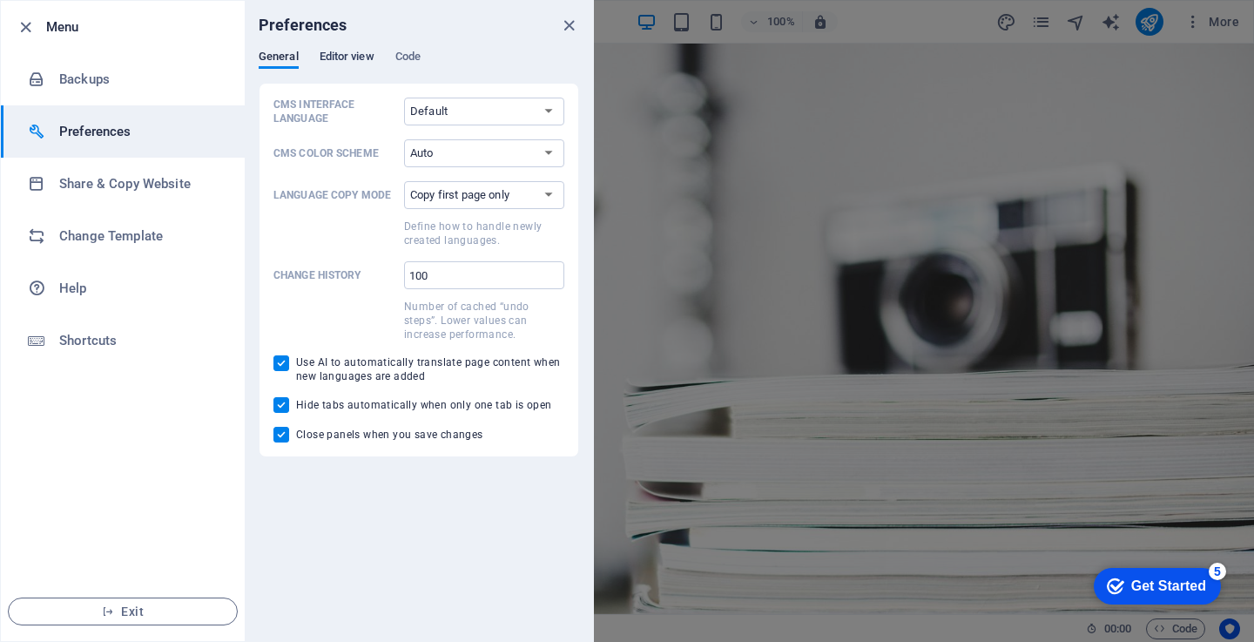
click at [353, 55] on span "Editor view" at bounding box center [347, 58] width 55 height 24
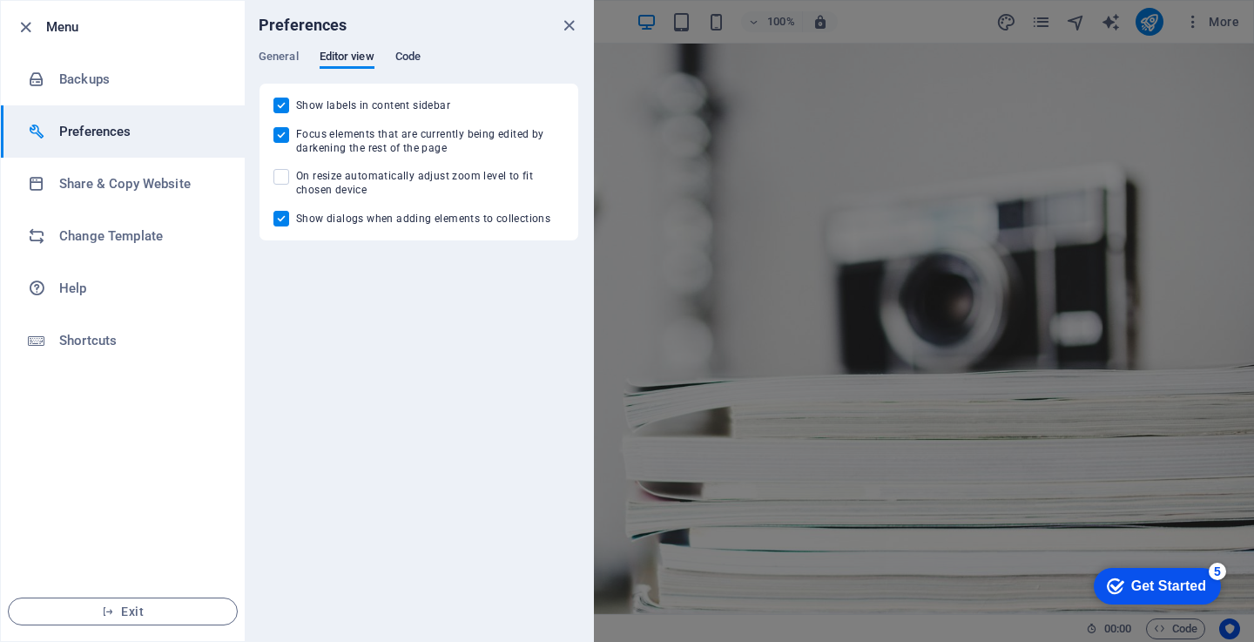
click at [413, 57] on span "Code" at bounding box center [407, 58] width 25 height 24
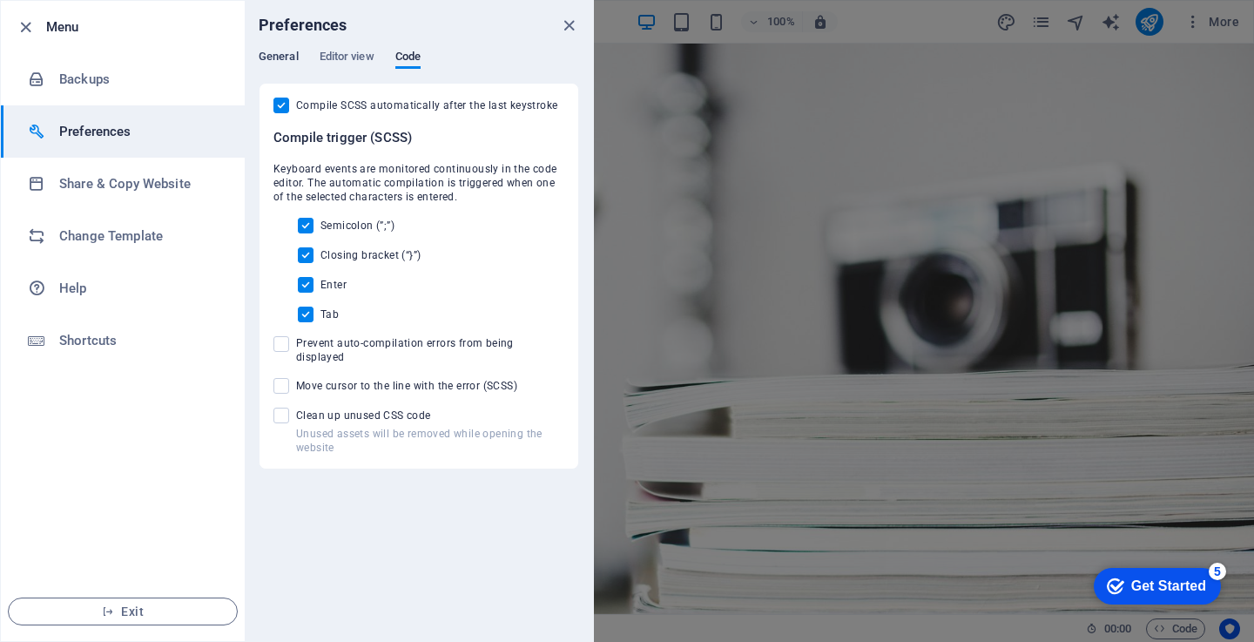
click at [293, 56] on span "General" at bounding box center [279, 58] width 40 height 24
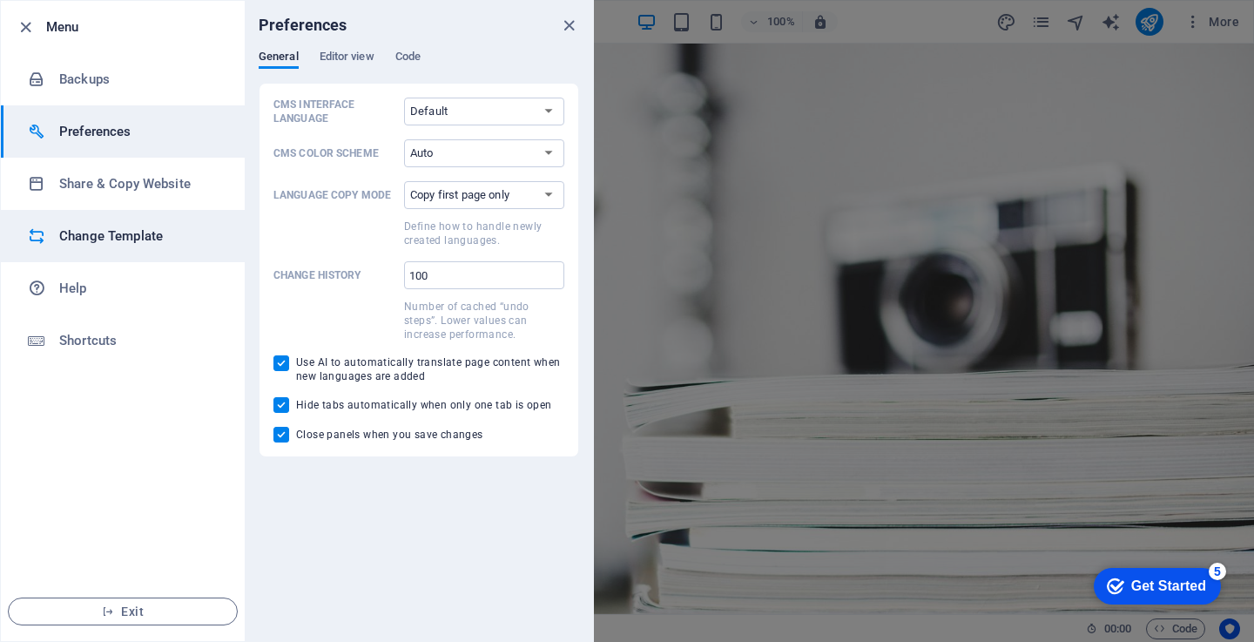
click at [159, 225] on li "Change Template" at bounding box center [123, 236] width 244 height 52
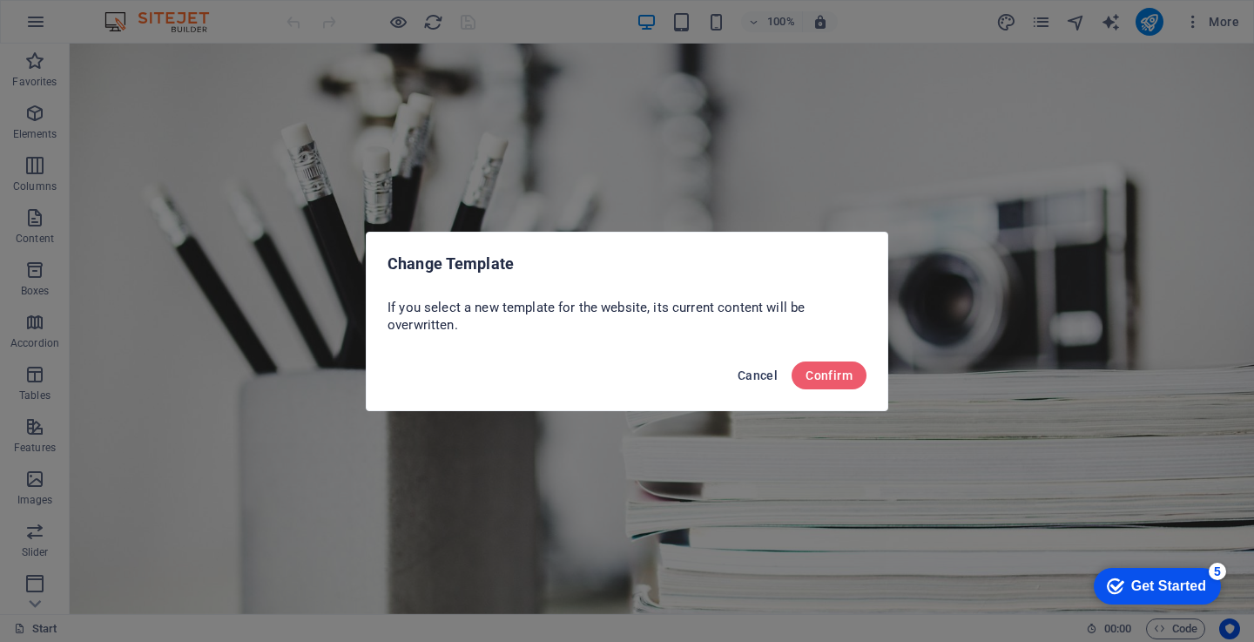
click at [748, 373] on span "Cancel" at bounding box center [758, 375] width 40 height 14
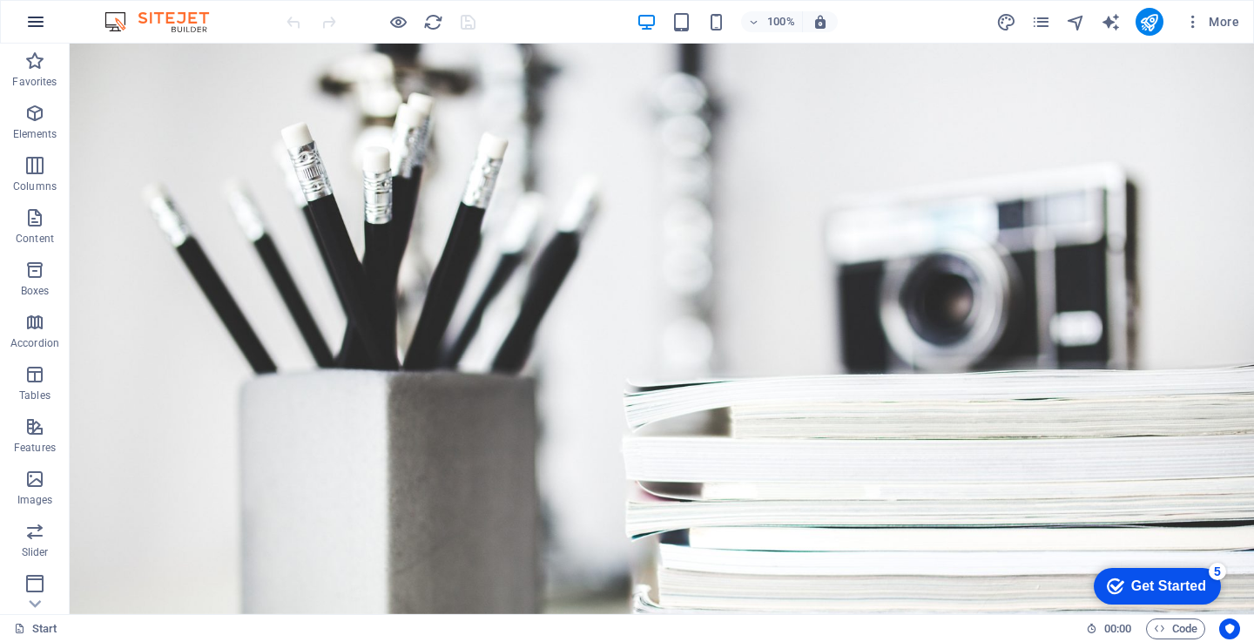
click at [32, 30] on icon "button" at bounding box center [35, 21] width 21 height 21
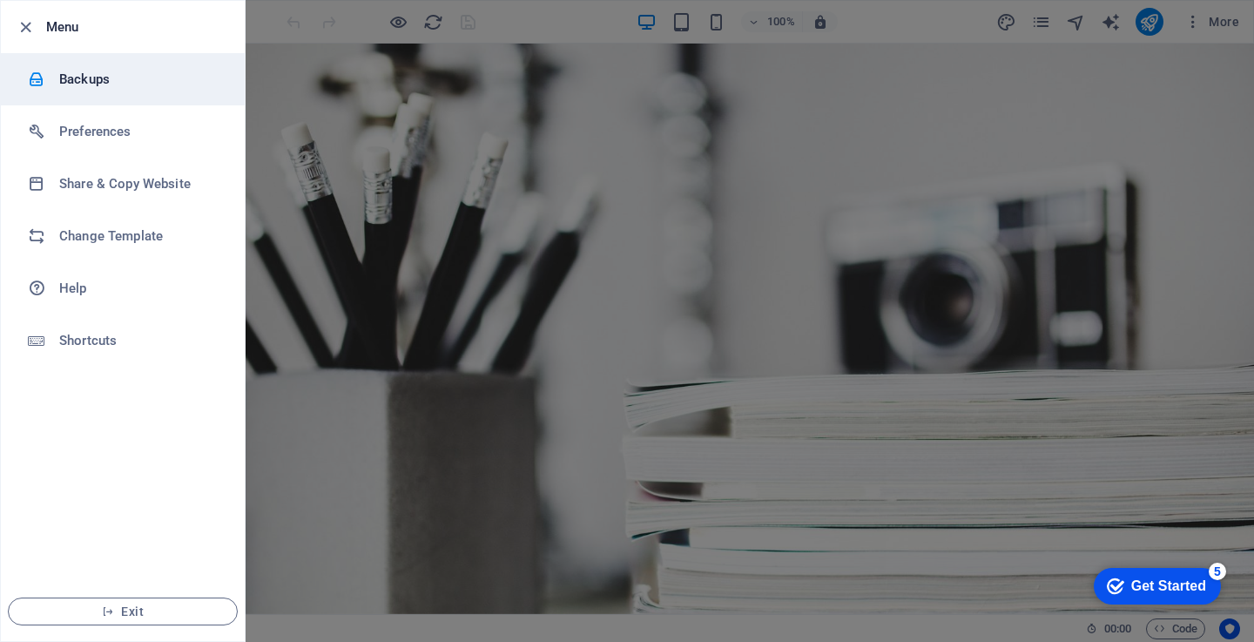
click at [78, 80] on h6 "Backups" at bounding box center [139, 79] width 161 height 21
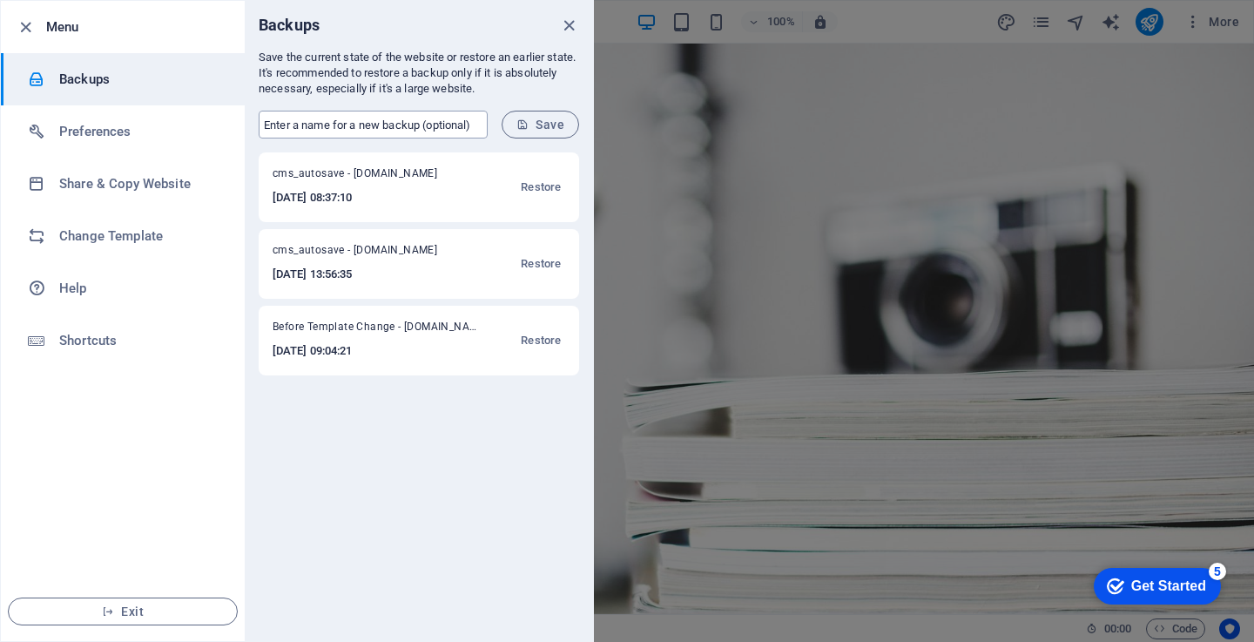
click at [436, 116] on input "text" at bounding box center [373, 125] width 229 height 28
type input "shomy"
click at [550, 136] on button "Save" at bounding box center [541, 125] width 78 height 28
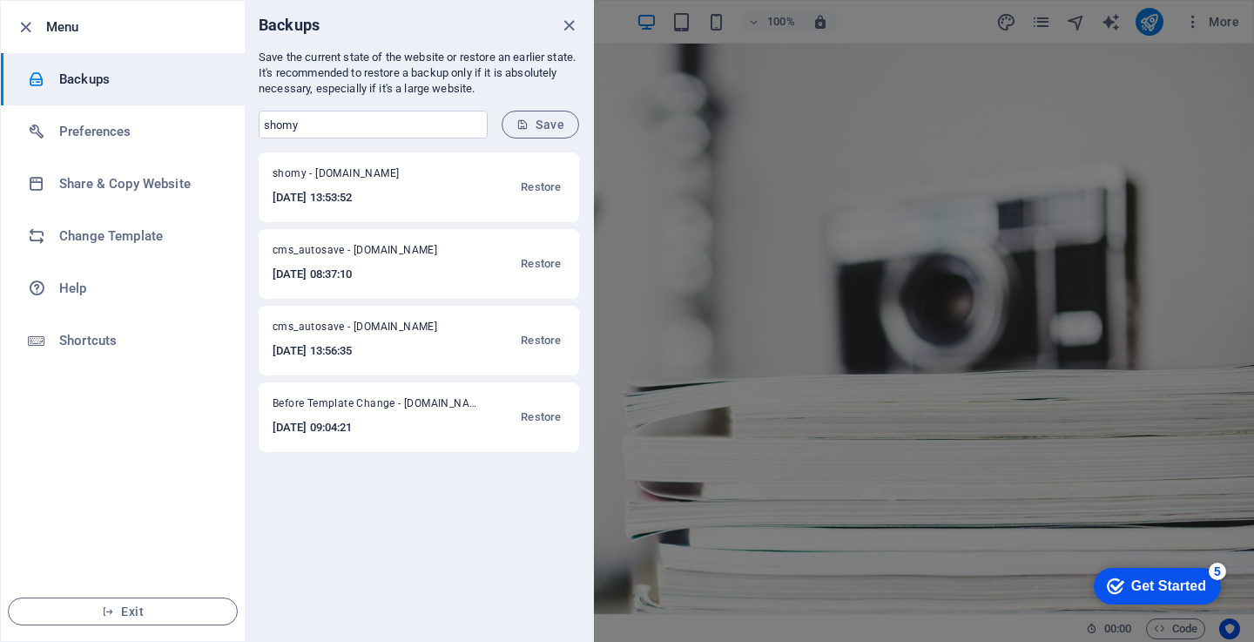
click at [398, 182] on span "shomy - shomary.citywashcleaners.co.tz" at bounding box center [357, 176] width 168 height 21
click at [570, 25] on icon "close" at bounding box center [569, 26] width 20 height 20
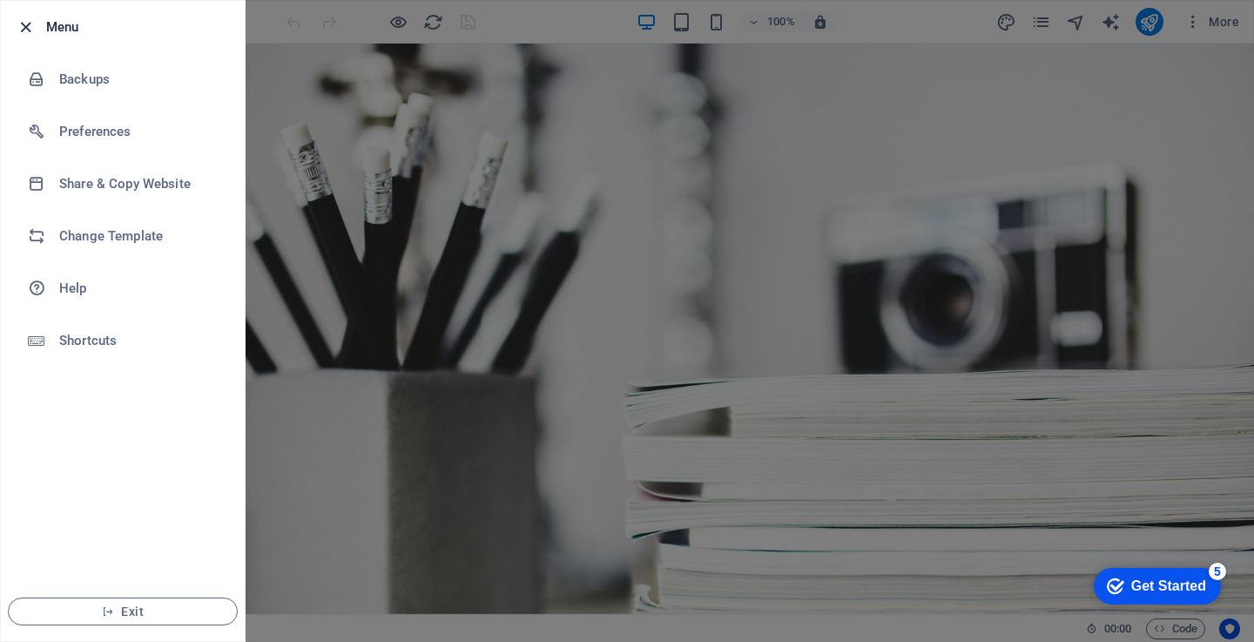
click at [20, 24] on icon "button" at bounding box center [26, 27] width 20 height 20
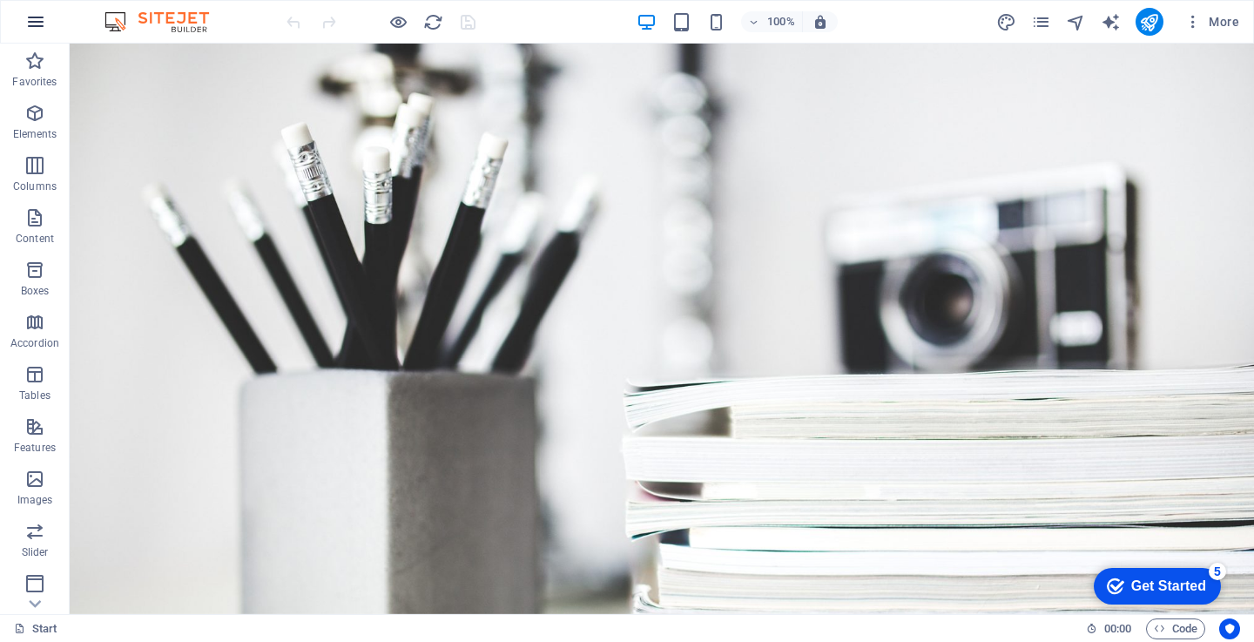
click at [44, 9] on button "button" at bounding box center [36, 22] width 42 height 42
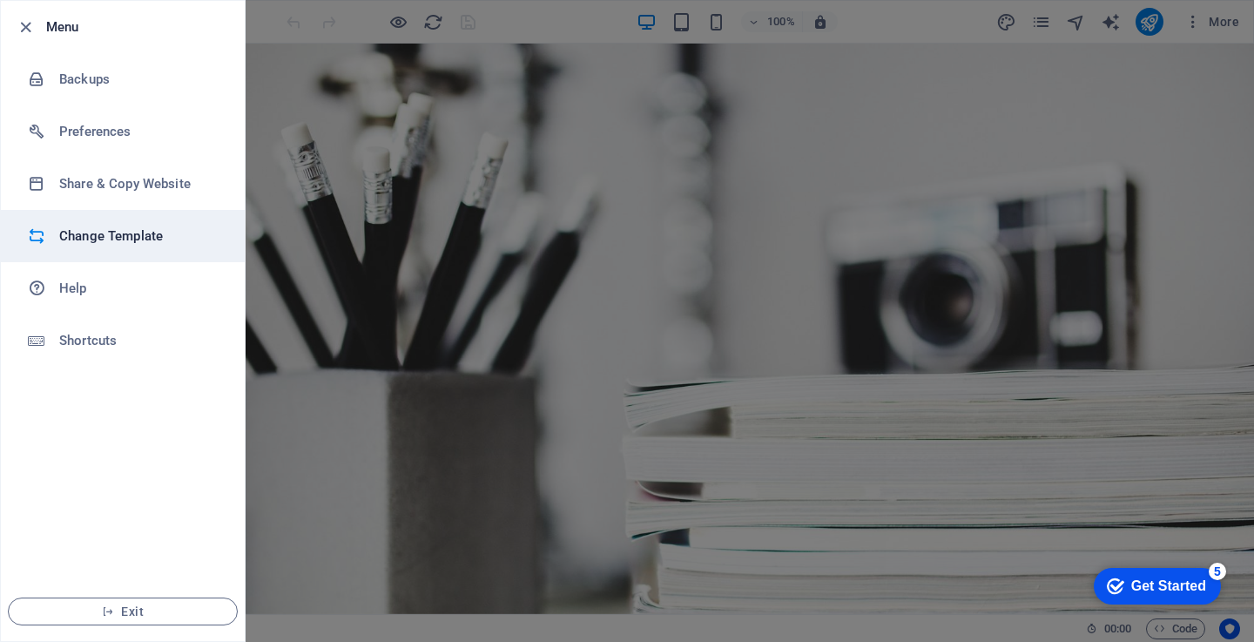
click at [154, 236] on h6 "Change Template" at bounding box center [139, 236] width 161 height 21
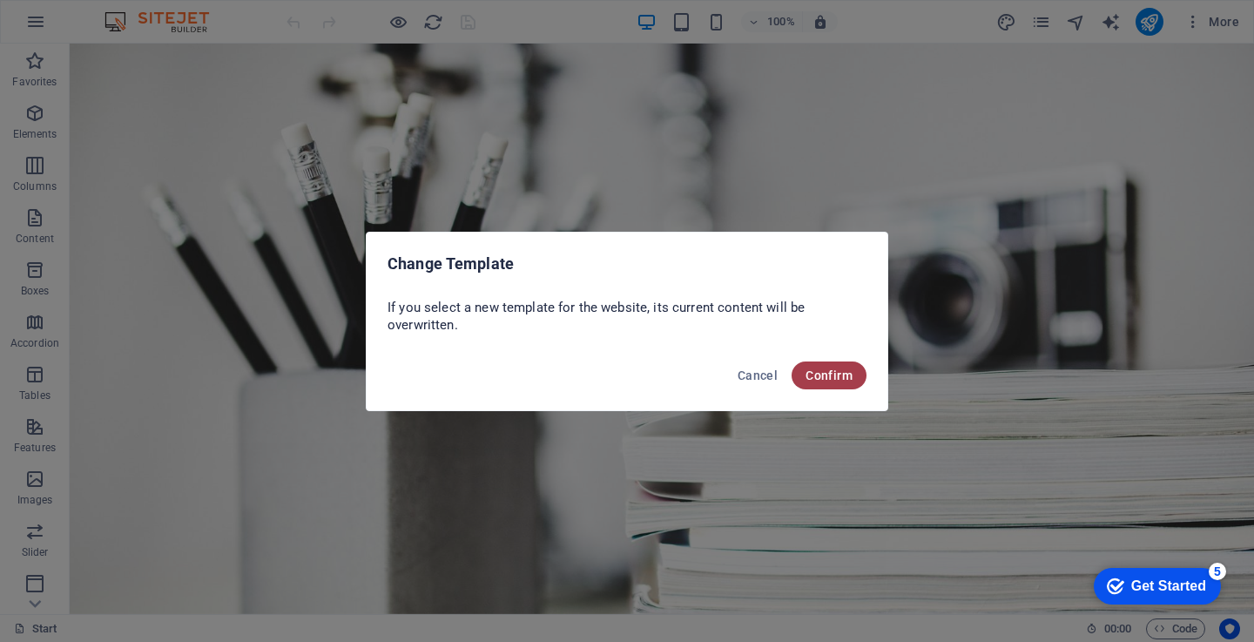
click at [816, 380] on span "Confirm" at bounding box center [829, 375] width 47 height 14
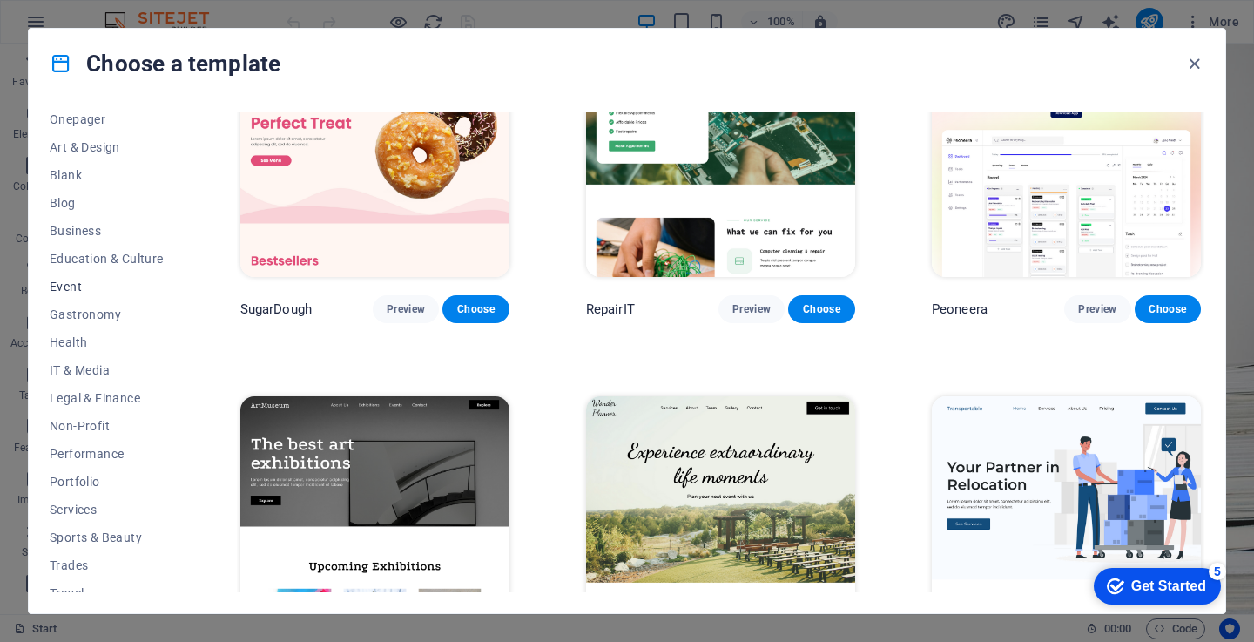
scroll to position [217, 0]
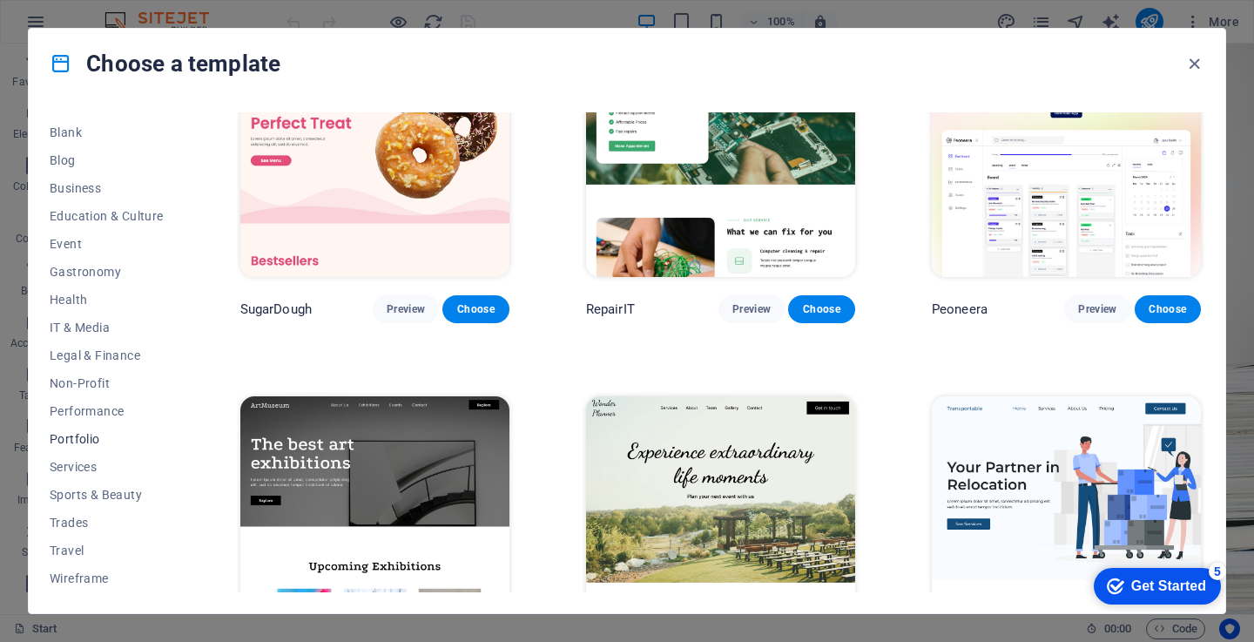
click at [95, 441] on span "Portfolio" at bounding box center [107, 439] width 114 height 14
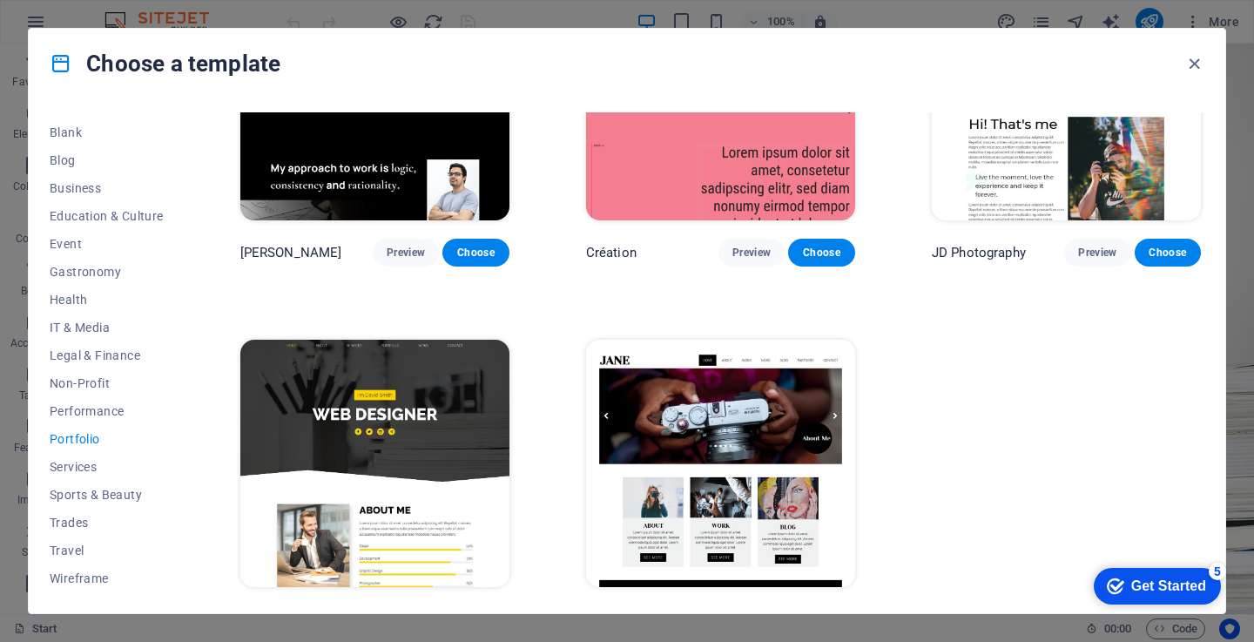
scroll to position [547, 0]
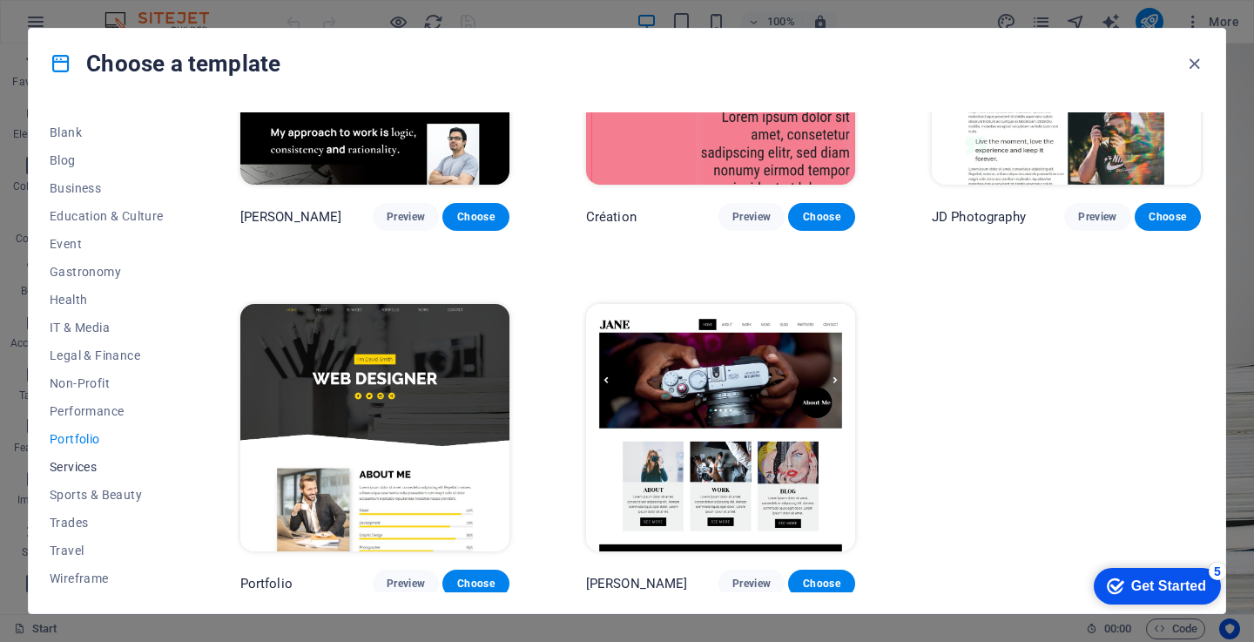
click at [113, 472] on span "Services" at bounding box center [107, 467] width 114 height 14
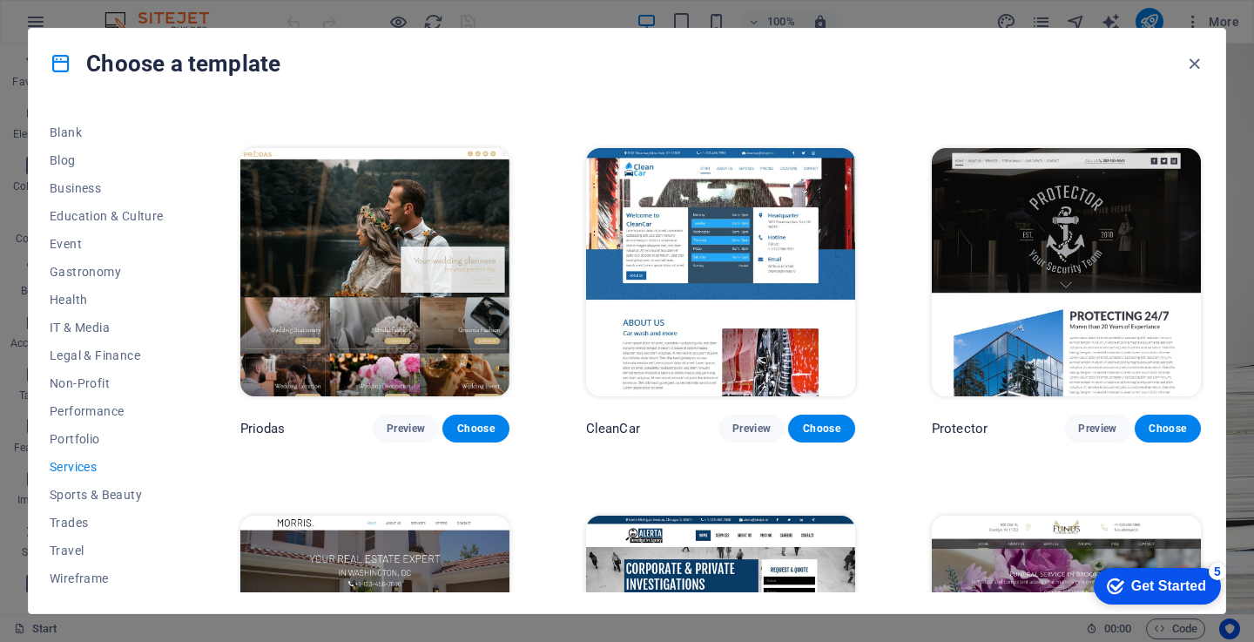
scroll to position [1505, 0]
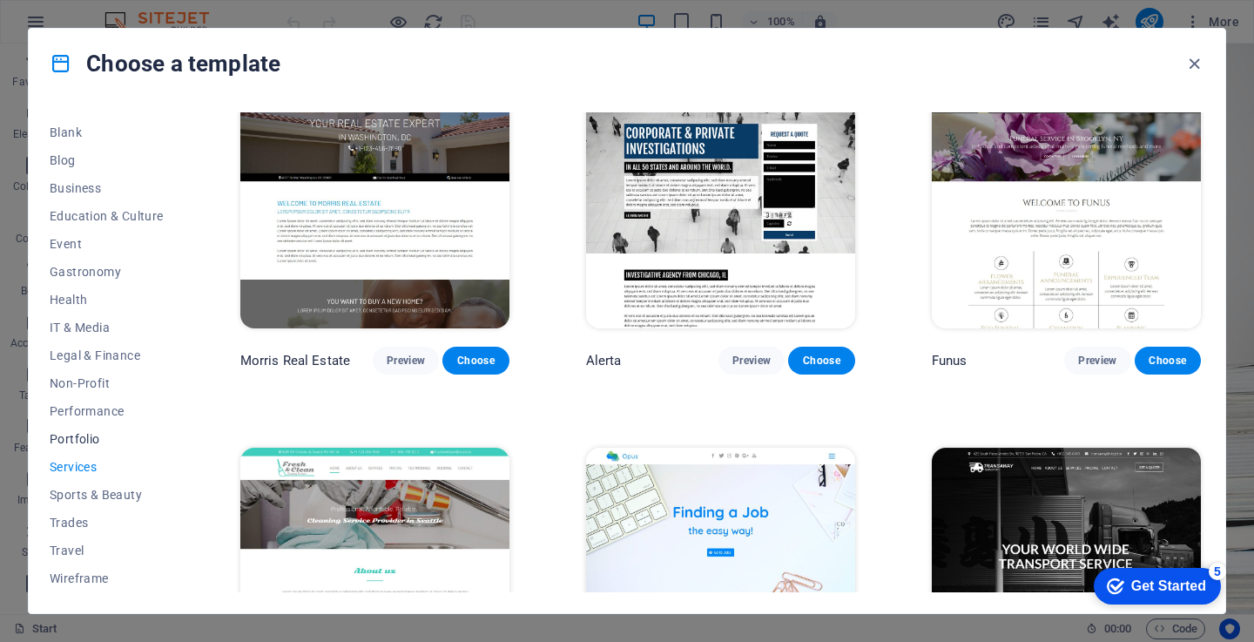
click at [71, 438] on span "Portfolio" at bounding box center [107, 439] width 114 height 14
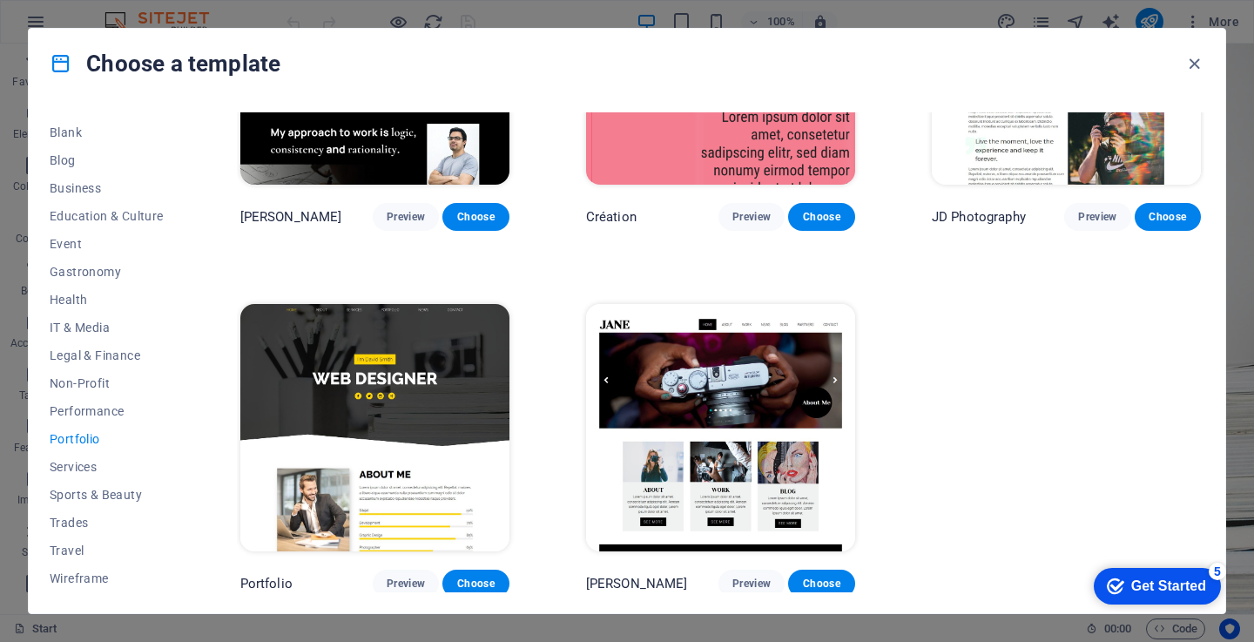
click at [418, 422] on img at bounding box center [374, 428] width 269 height 248
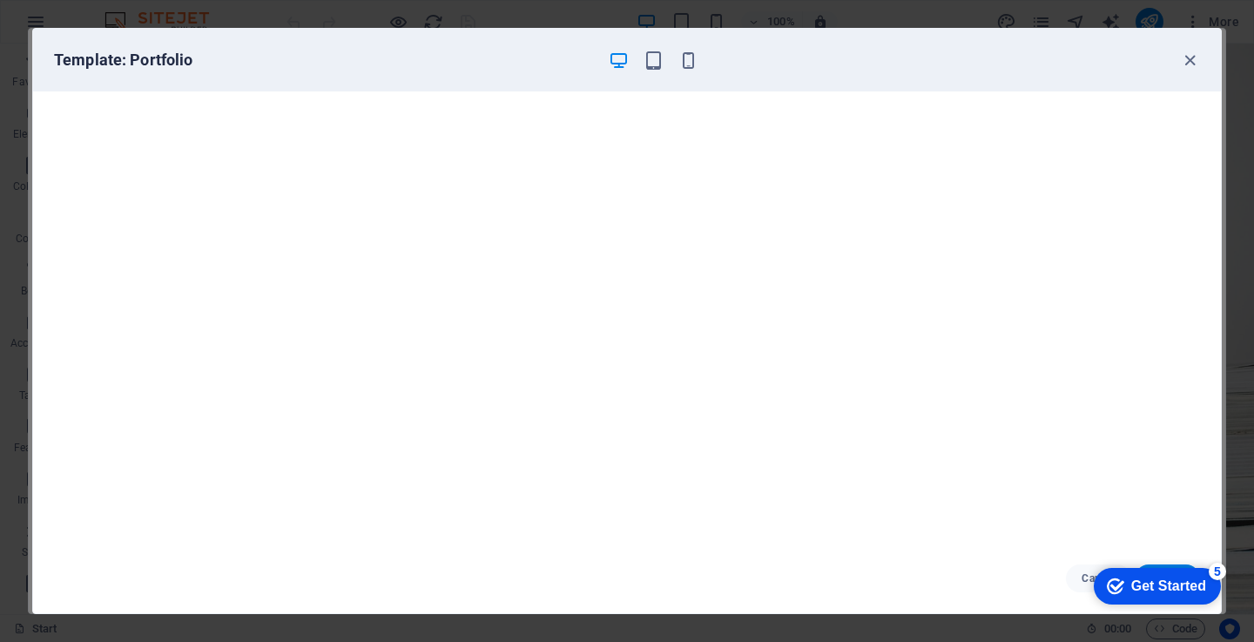
click at [1176, 584] on div "Get Started" at bounding box center [1168, 586] width 75 height 16
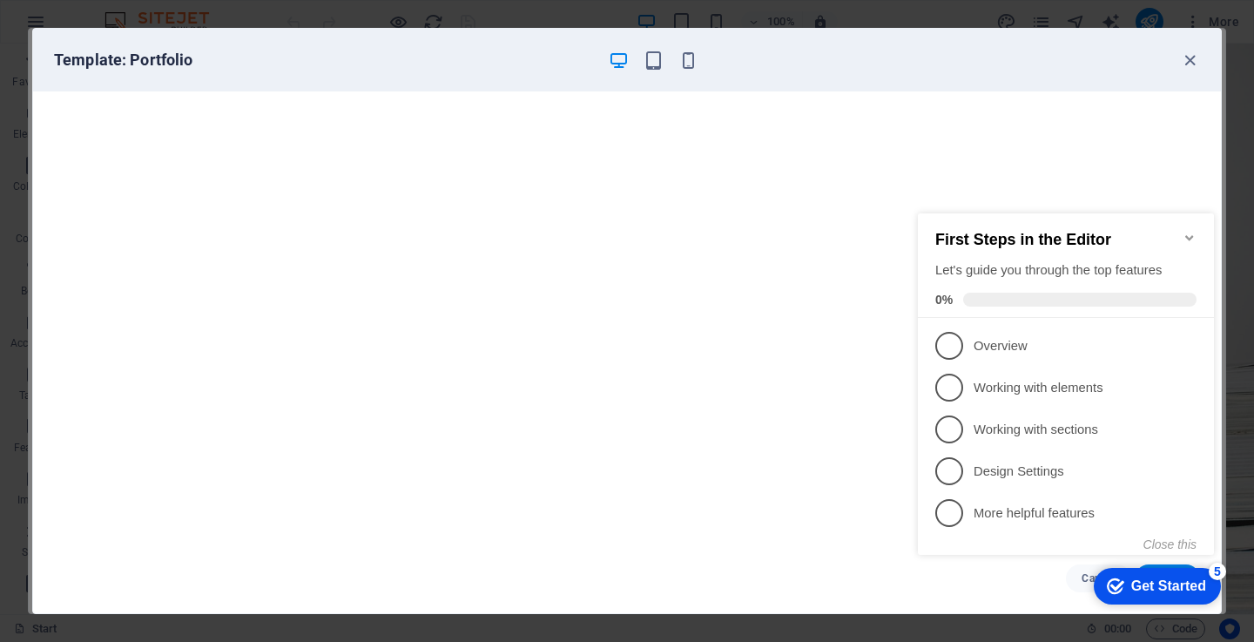
click div "checkmark Get Started 5 First Steps in the Editor Let's guide you through the t…"
click at [1188, 61] on icon "button" at bounding box center [1190, 61] width 20 height 20
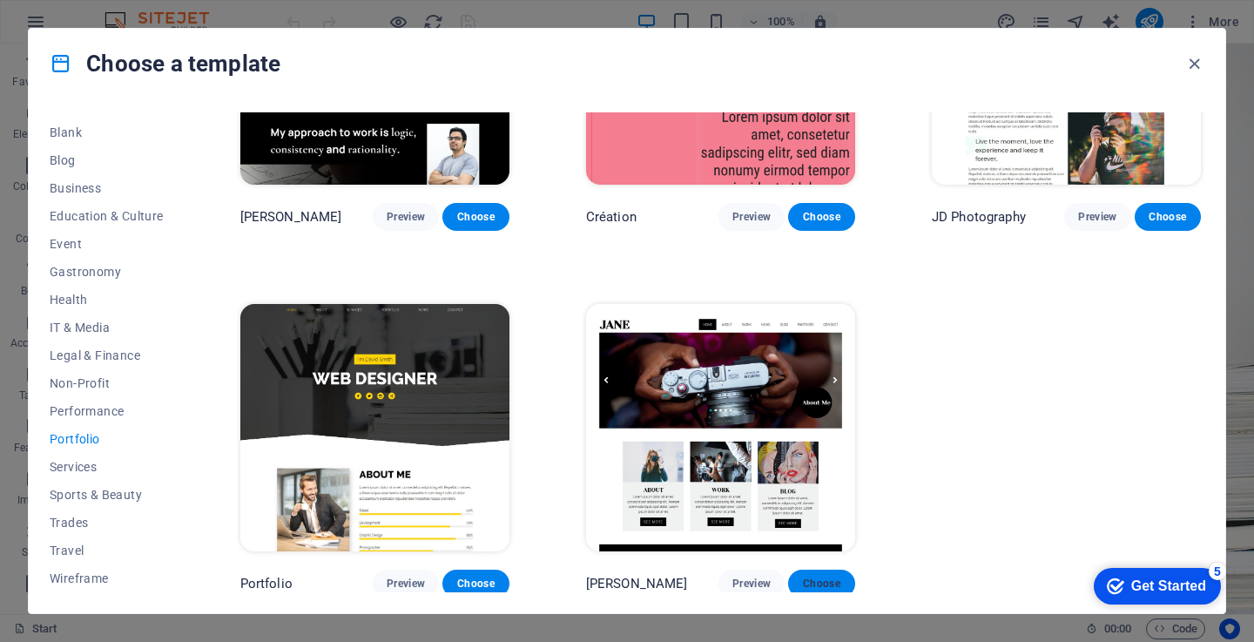
click at [819, 581] on span "Choose" at bounding box center [821, 584] width 38 height 14
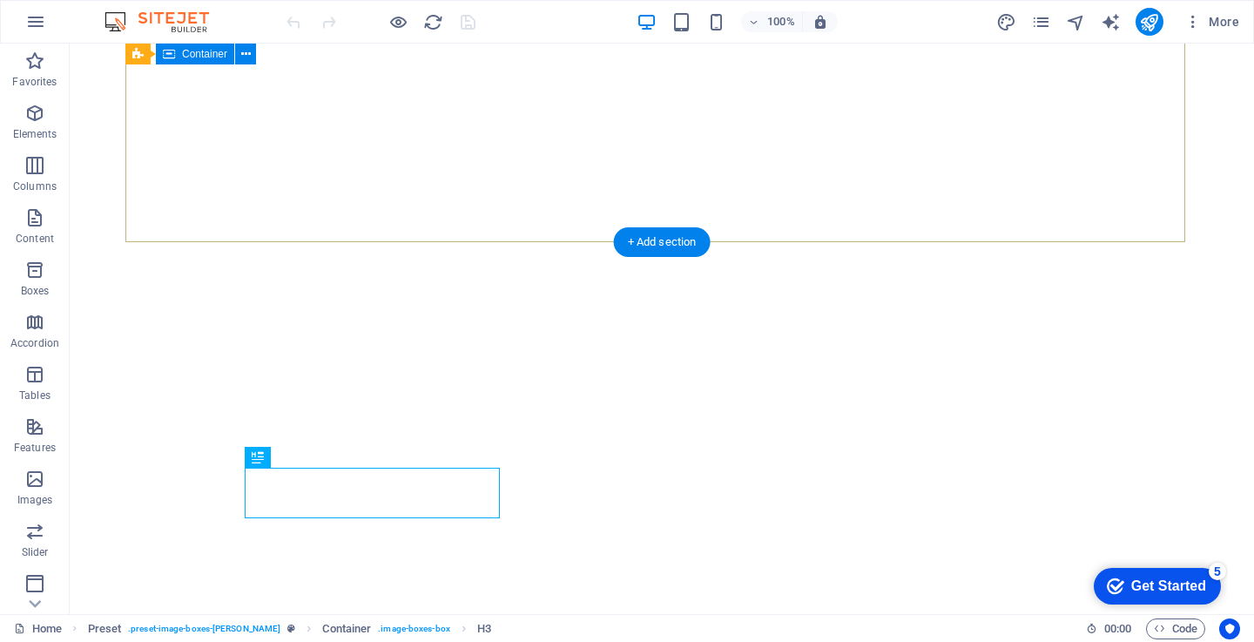
scroll to position [445, 0]
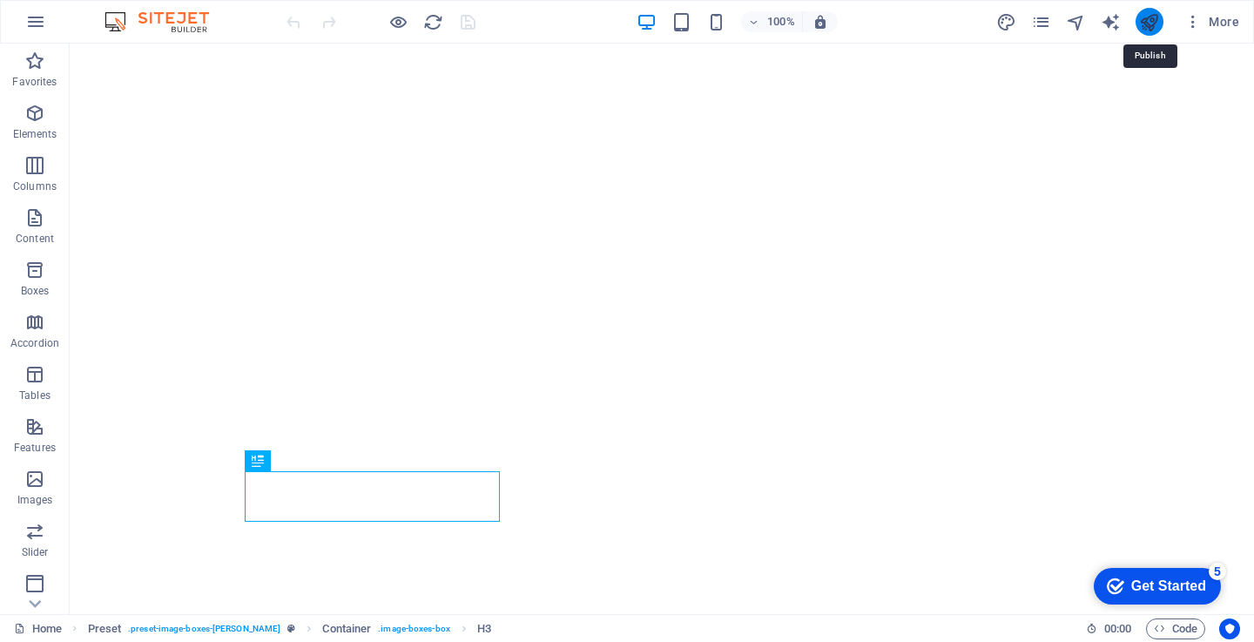
click at [1148, 22] on icon "publish" at bounding box center [1149, 22] width 20 height 20
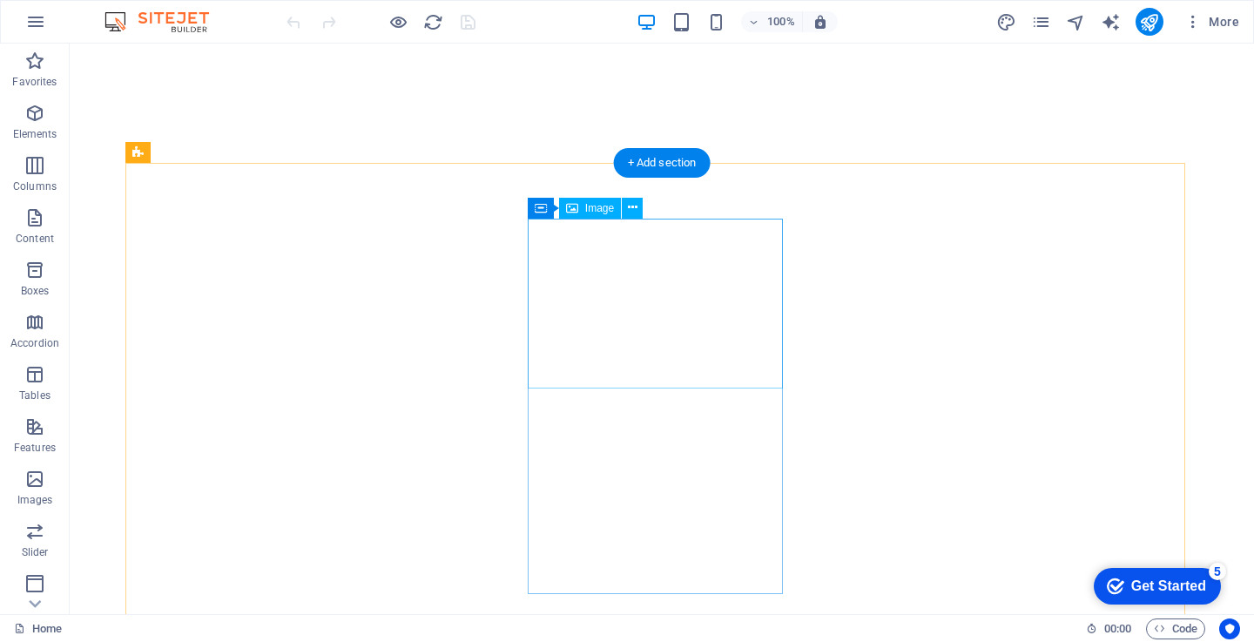
scroll to position [825, 0]
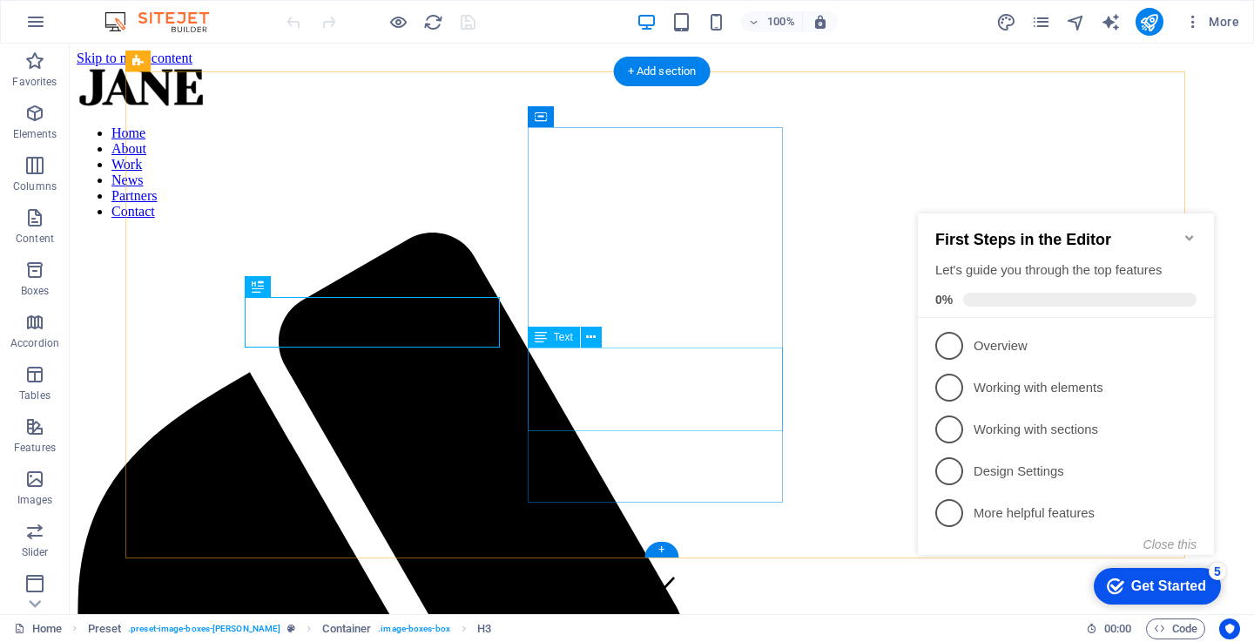
scroll to position [619, 0]
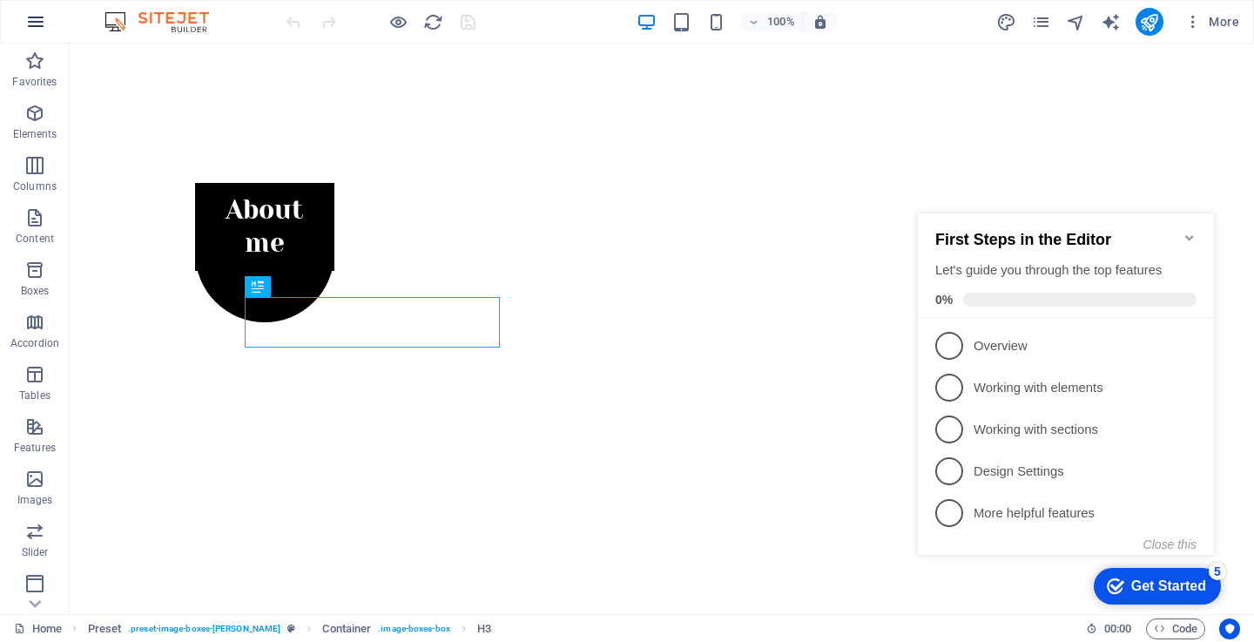
click at [47, 20] on button "button" at bounding box center [36, 22] width 42 height 42
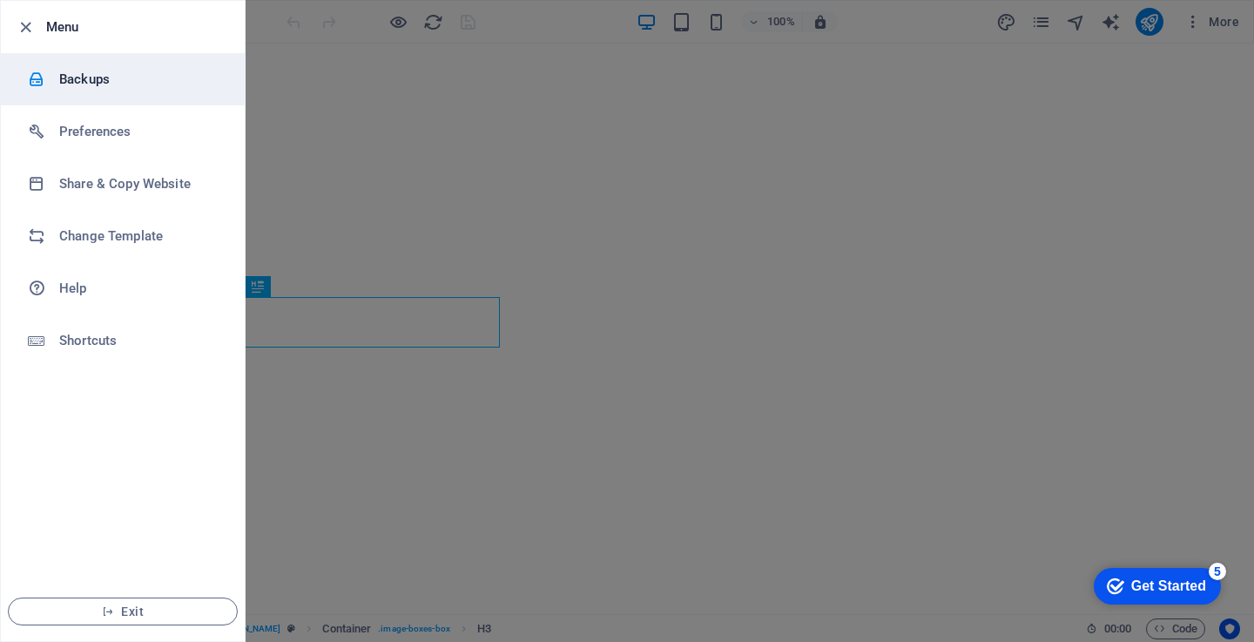
click at [143, 82] on h6 "Backups" at bounding box center [139, 79] width 161 height 21
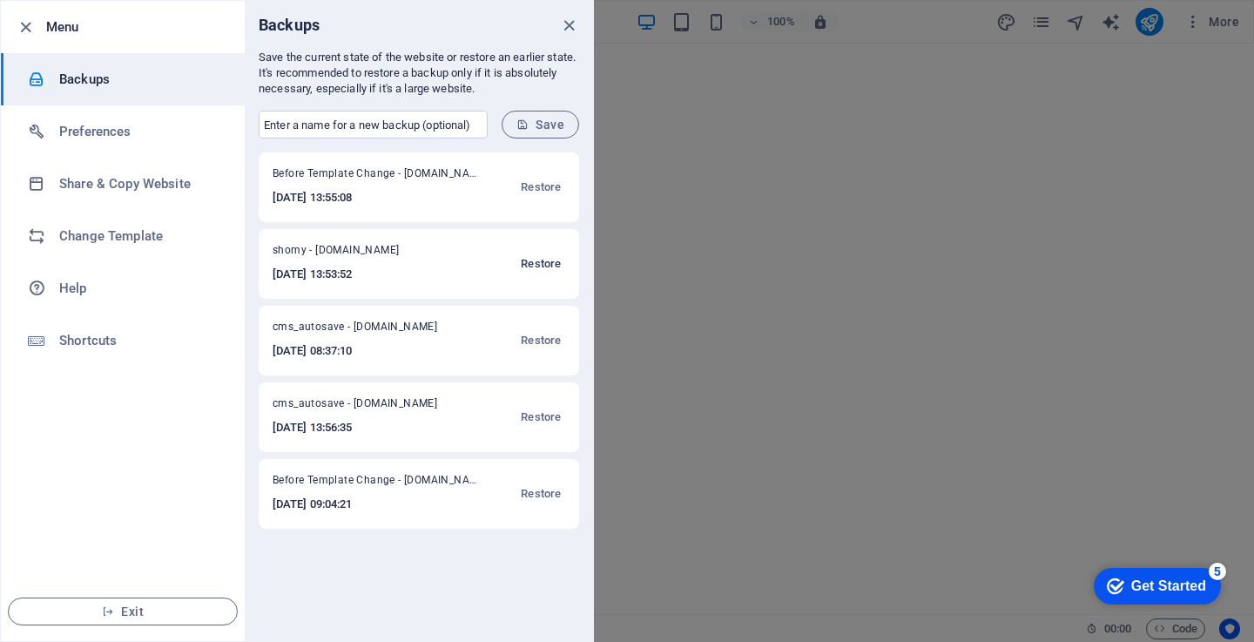
click at [538, 262] on span "Restore" at bounding box center [541, 263] width 40 height 21
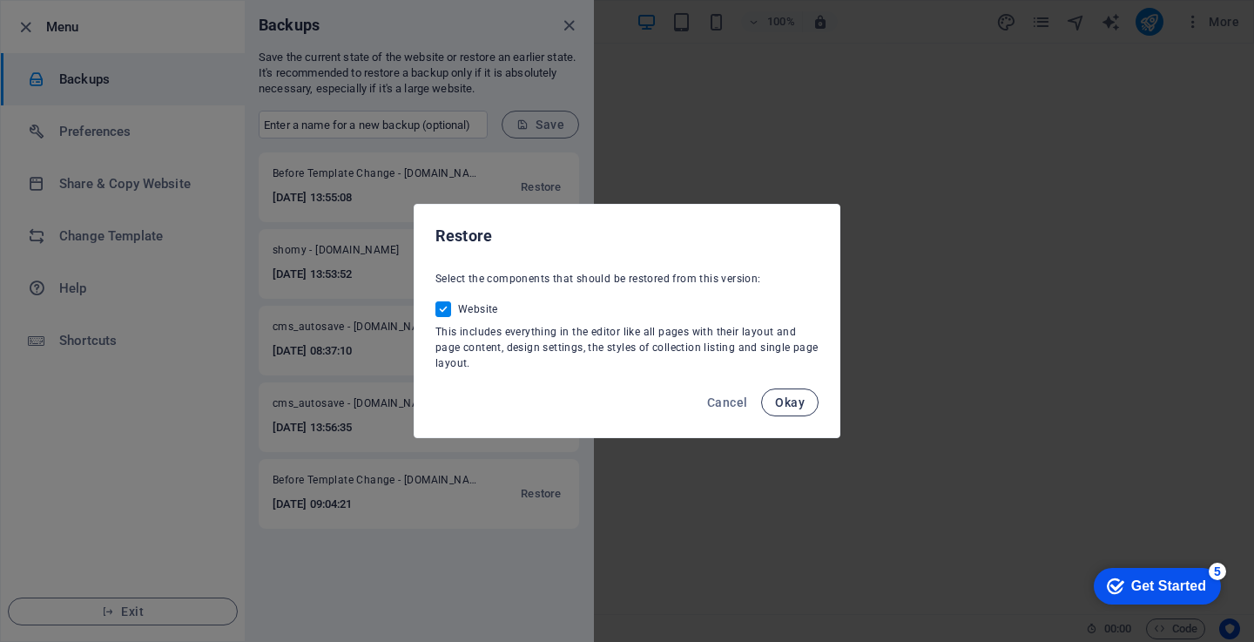
click at [800, 402] on span "Okay" at bounding box center [790, 402] width 30 height 14
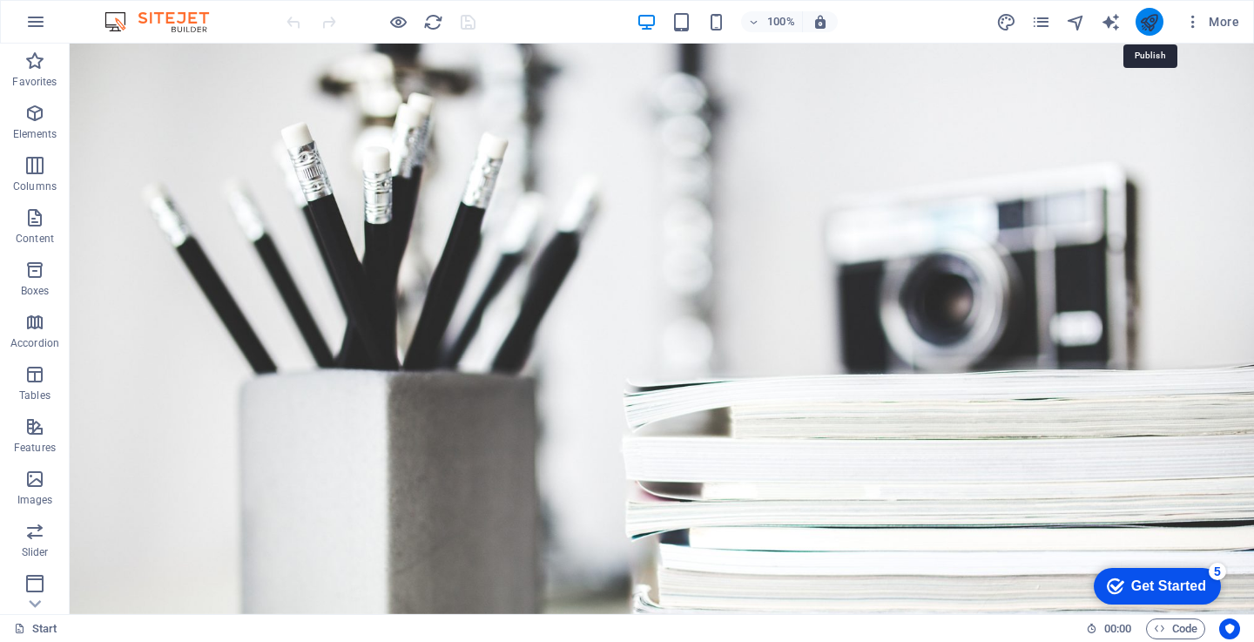
click at [1148, 22] on icon "publish" at bounding box center [1149, 22] width 20 height 20
